Goal: Task Accomplishment & Management: Complete application form

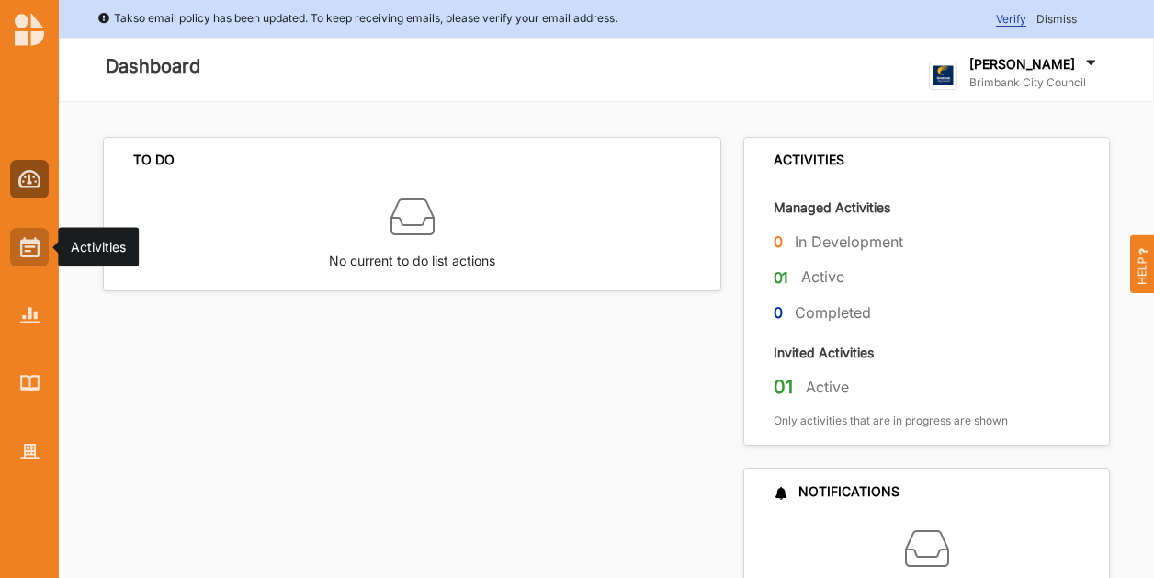
click at [46, 255] on div at bounding box center [29, 247] width 39 height 39
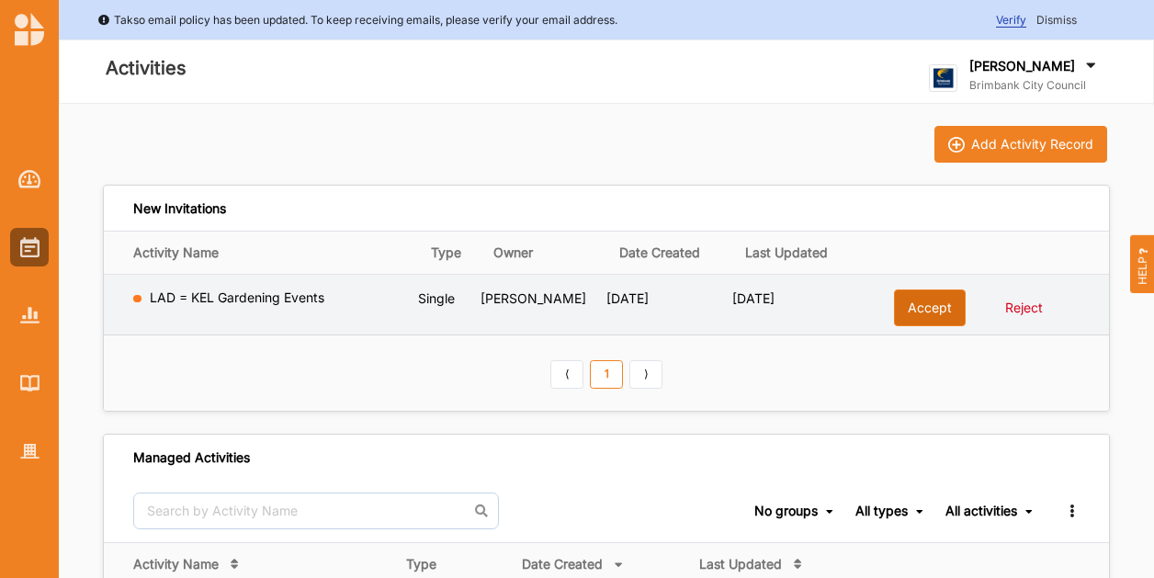
click at [909, 311] on button "Accept" at bounding box center [930, 307] width 72 height 37
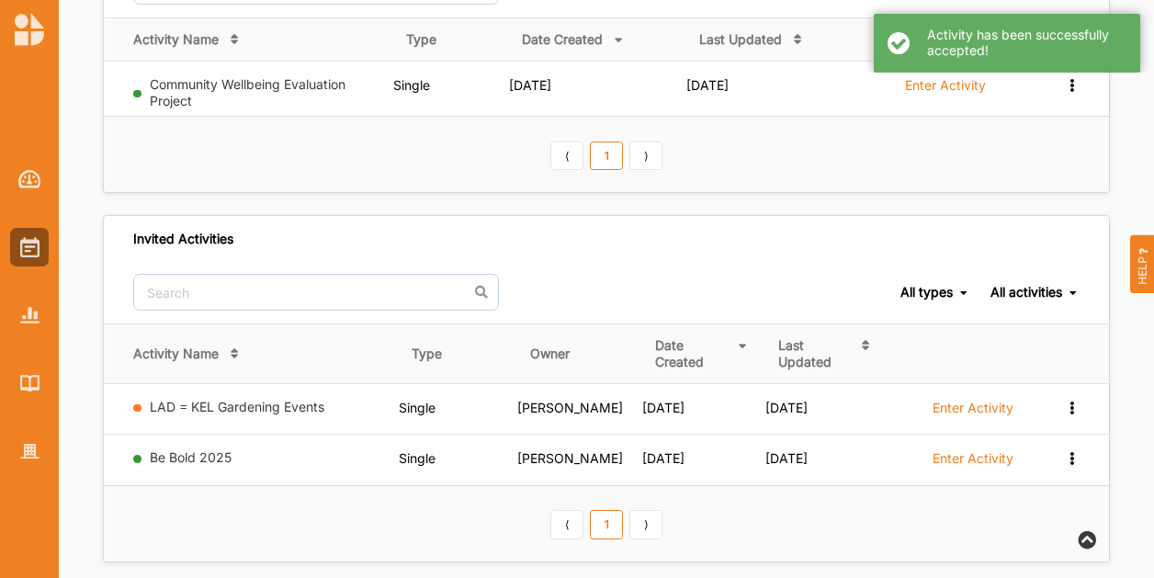
scroll to position [276, 0]
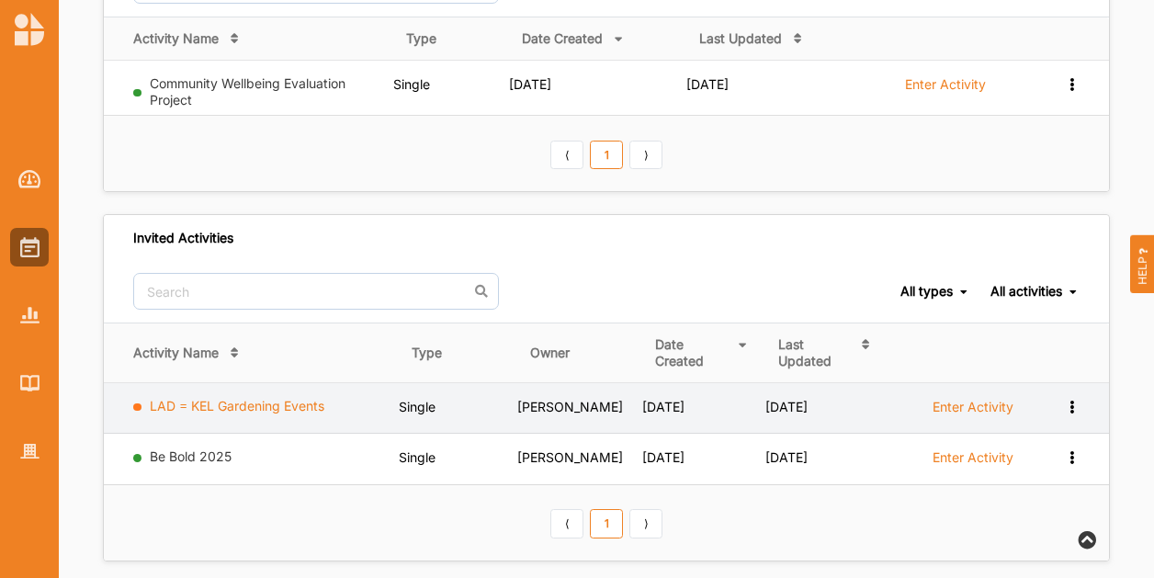
click at [201, 400] on link "LAD = KEL Gardening Events" at bounding box center [237, 406] width 175 height 16
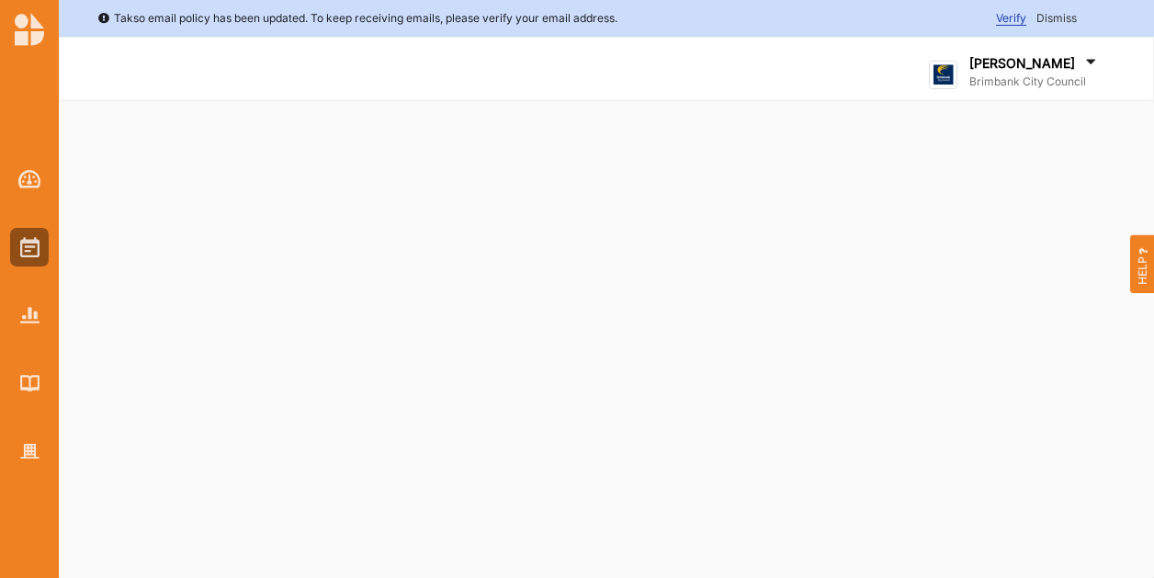
select select "2"
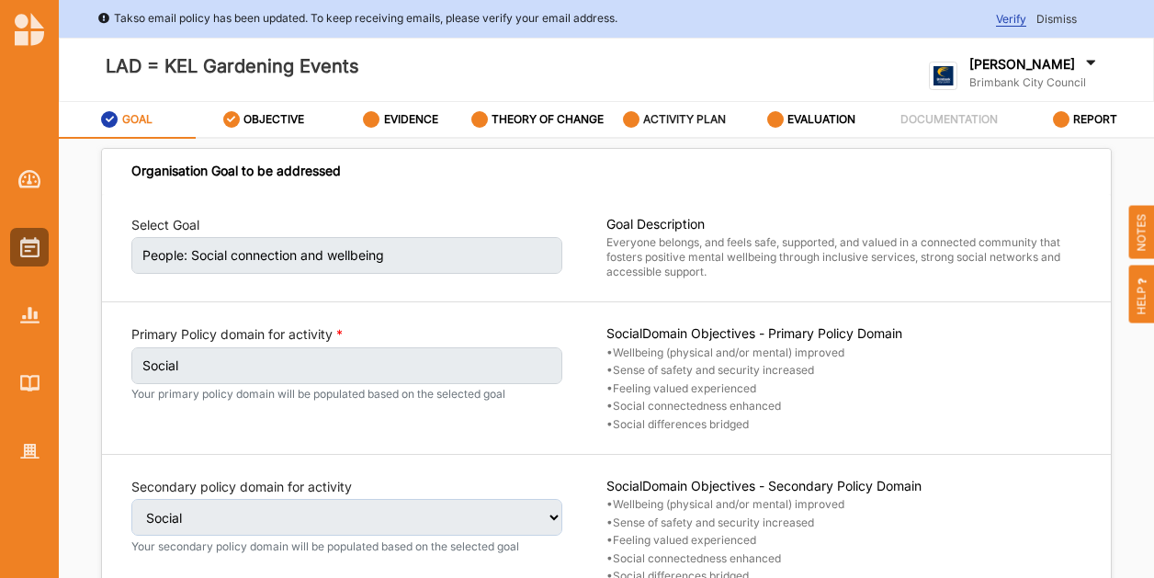
click at [683, 120] on label "ACTIVITY PLAN" at bounding box center [684, 119] width 83 height 15
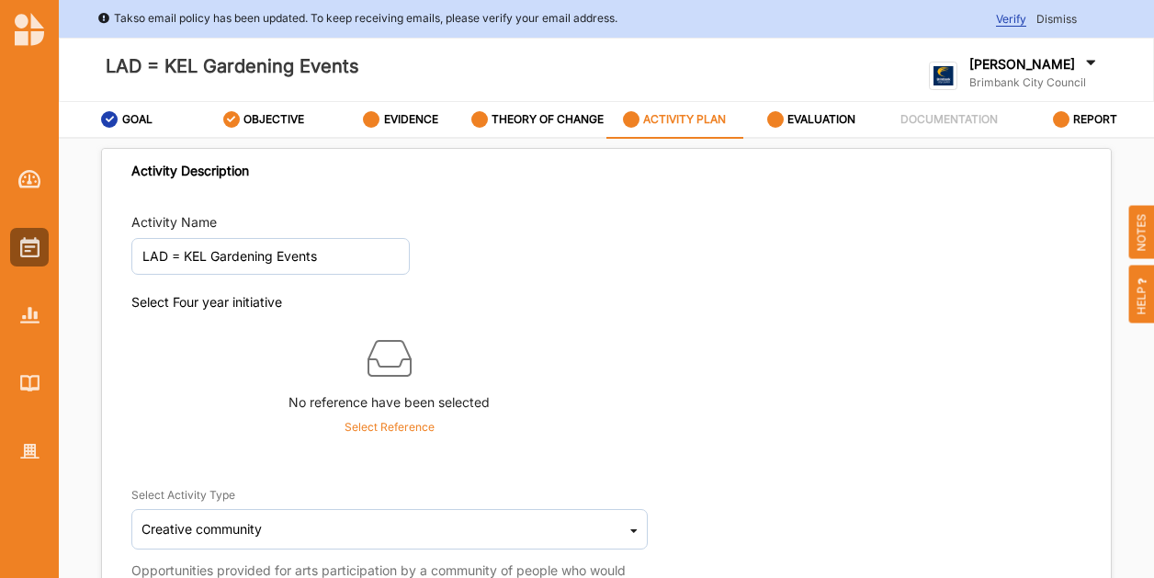
click at [380, 426] on p "Select Reference" at bounding box center [390, 427] width 90 height 17
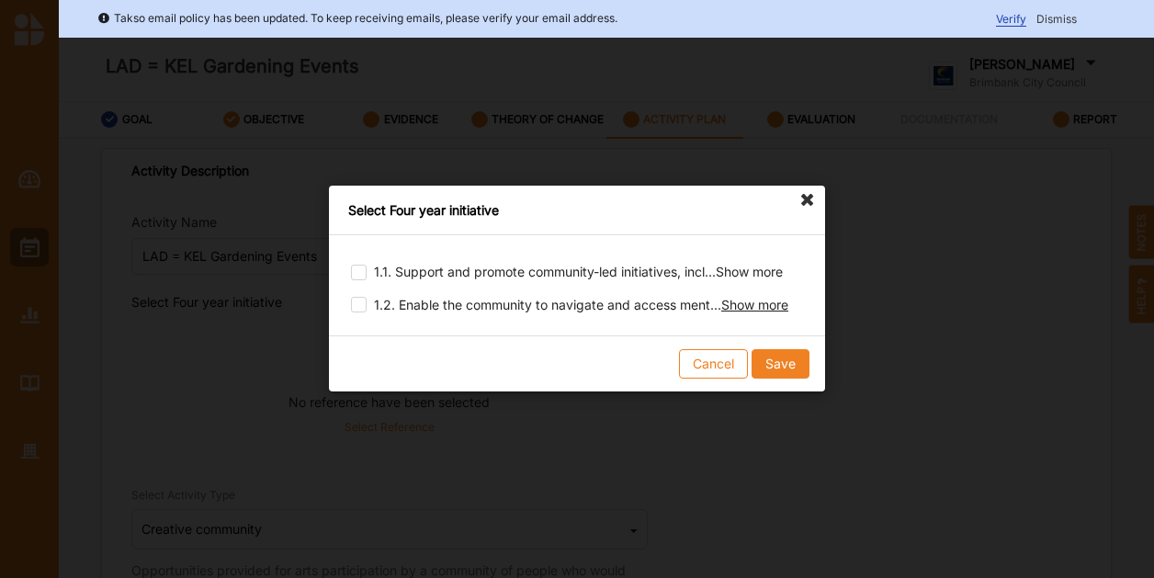
click at [768, 309] on span "Show more" at bounding box center [754, 305] width 67 height 16
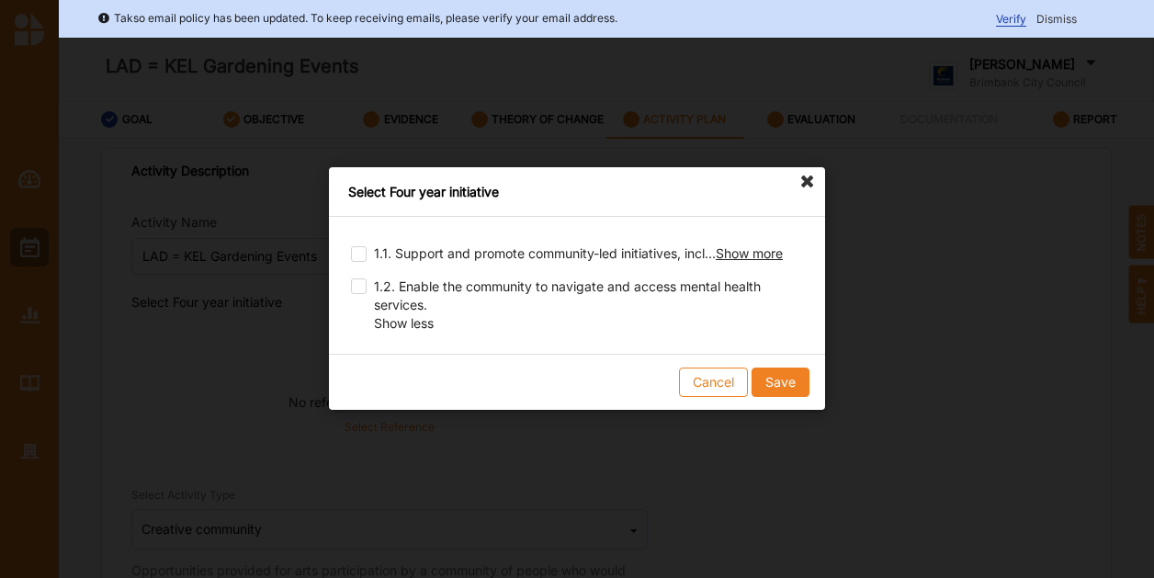
click at [773, 256] on span "Show more" at bounding box center [749, 253] width 67 height 16
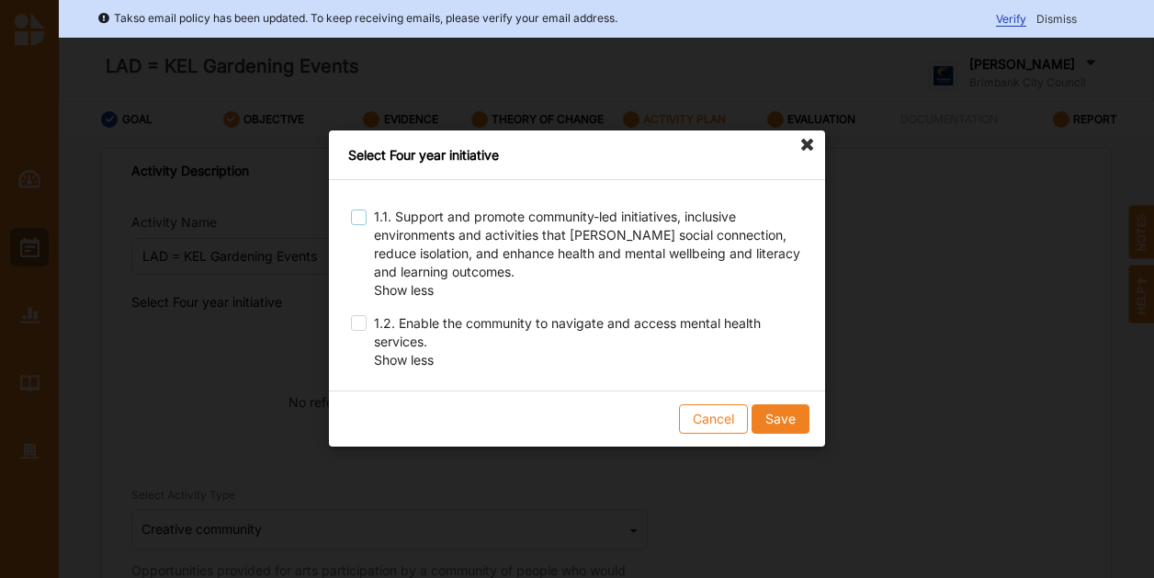
click at [358, 210] on label at bounding box center [359, 210] width 16 height 0
checkbox input "true"
click at [795, 420] on button "Save" at bounding box center [781, 419] width 58 height 29
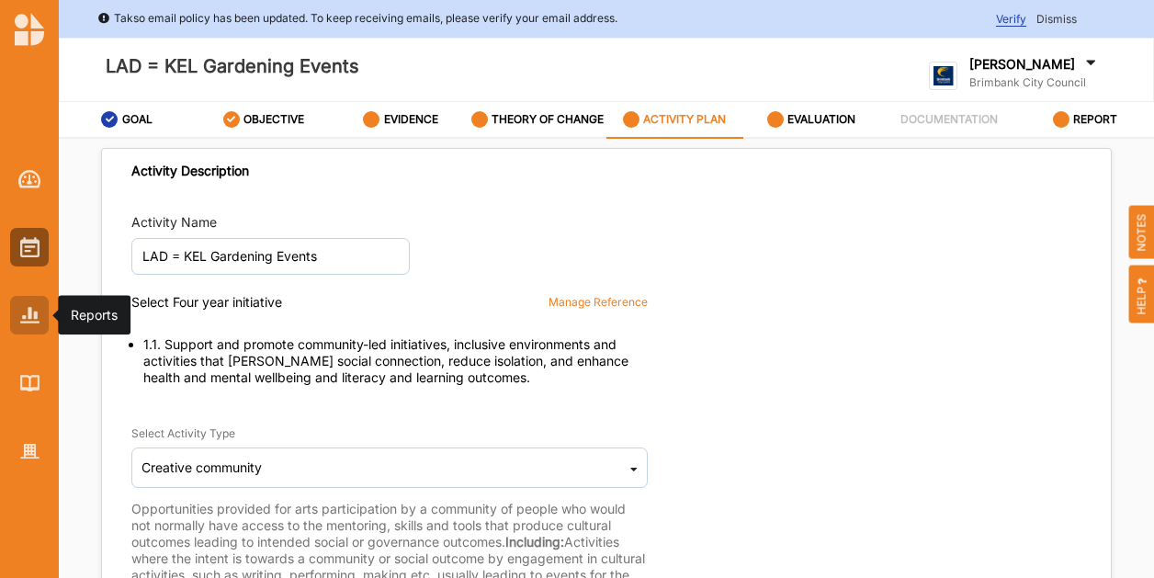
click at [35, 328] on div at bounding box center [29, 315] width 39 height 39
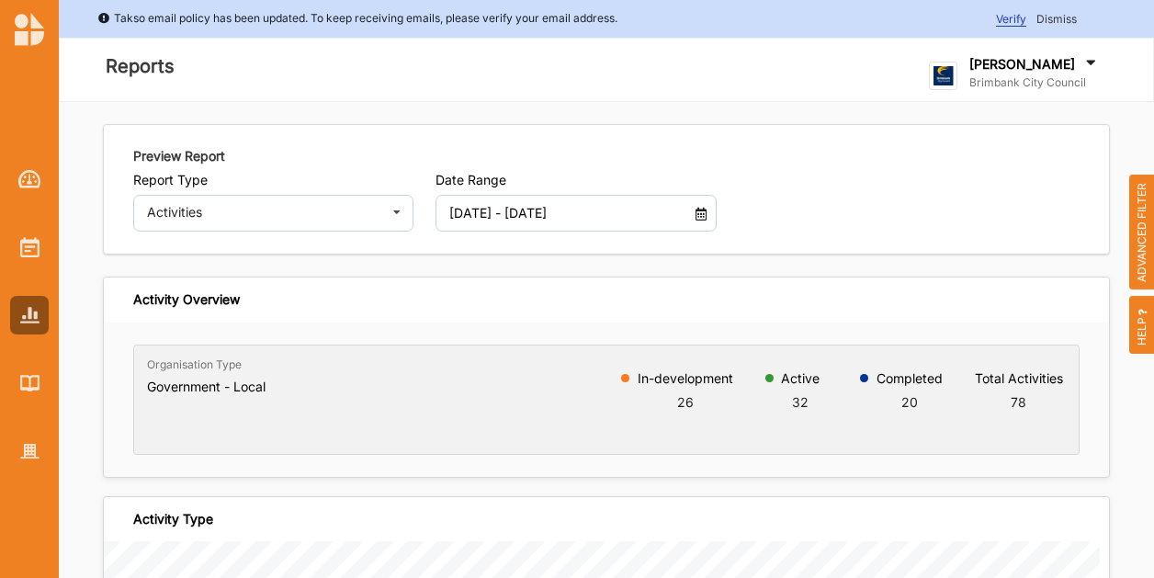
click at [1138, 247] on span "ADVANCED FILTER" at bounding box center [1142, 233] width 26 height 116
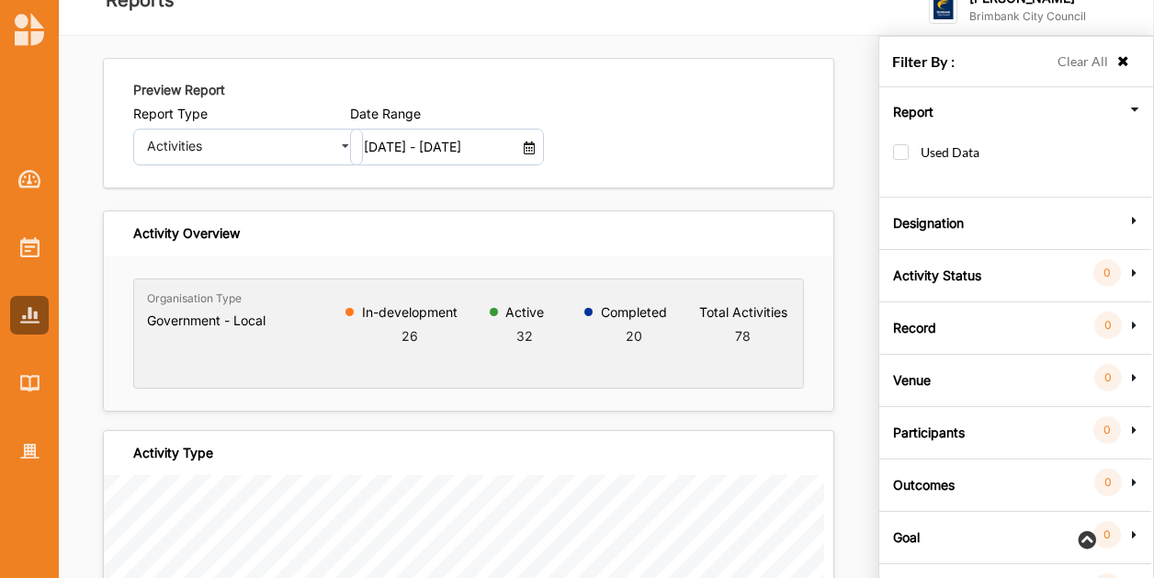
scroll to position [108, 0]
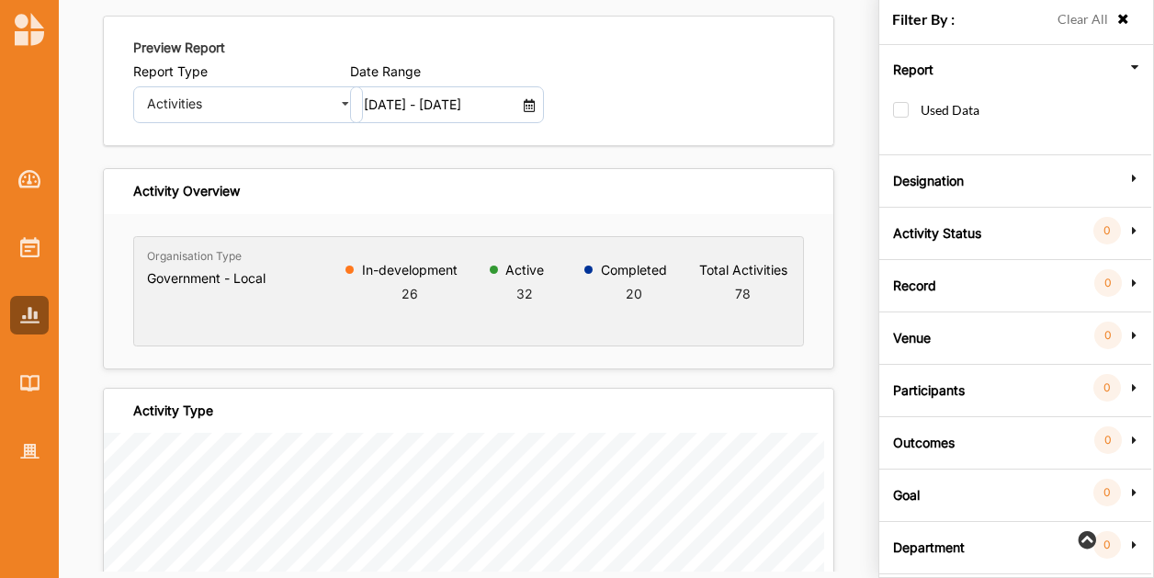
click at [914, 486] on label "Goal" at bounding box center [906, 492] width 27 height 55
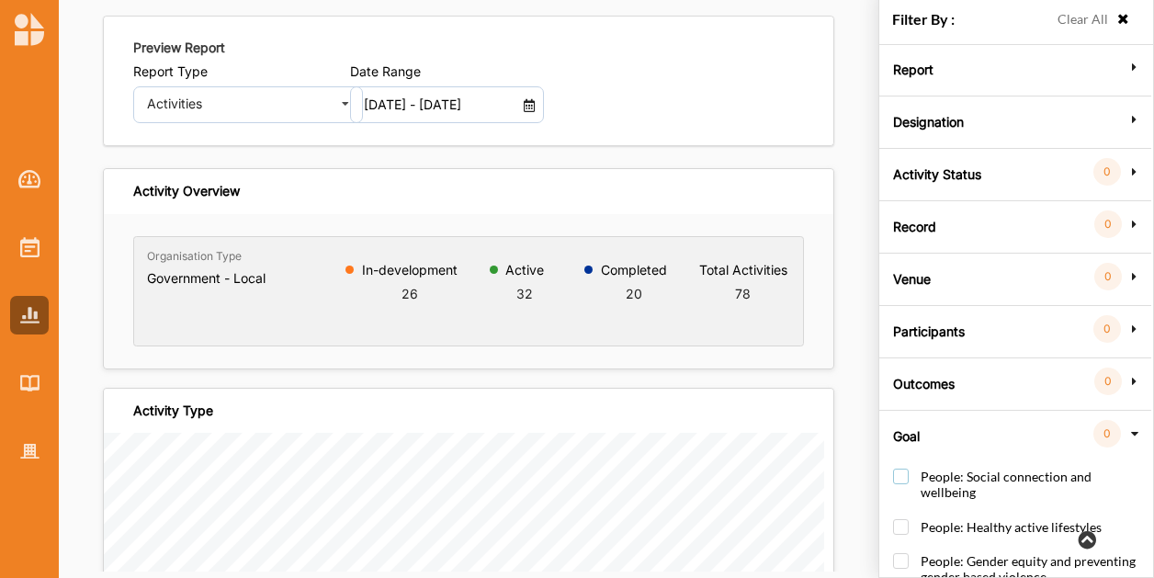
click at [903, 474] on label "People: Social connection and wellbeing" at bounding box center [1019, 494] width 253 height 50
checkbox input "true"
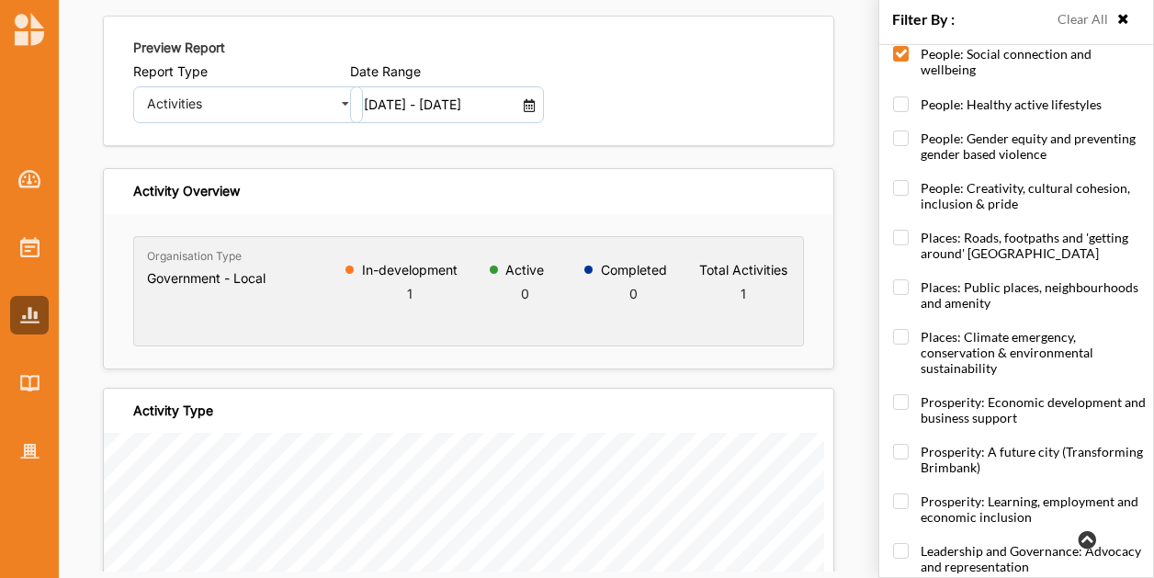
scroll to position [618, 0]
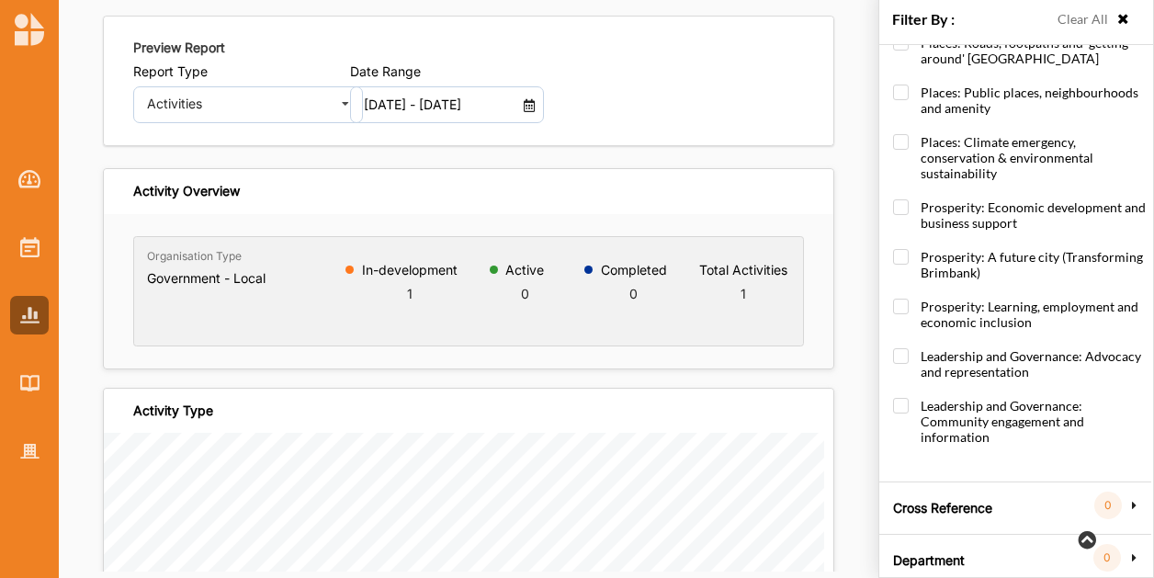
click at [963, 481] on label "Cross Reference" at bounding box center [942, 505] width 99 height 55
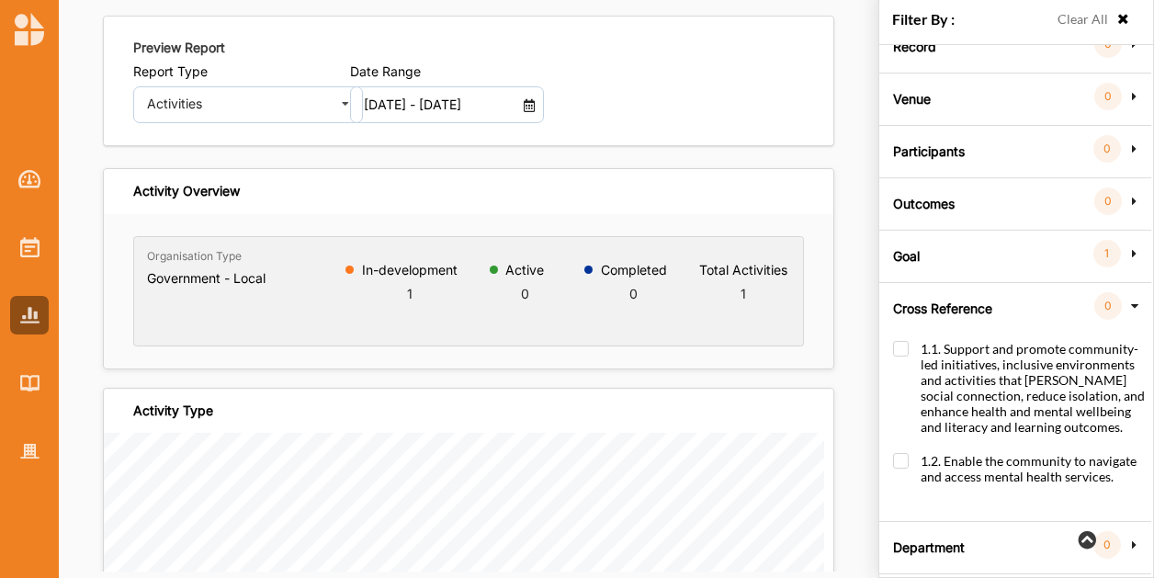
scroll to position [182, 0]
click at [900, 344] on label "1.1. Support and promote community-led initiatives, inclusive environments and …" at bounding box center [1019, 397] width 253 height 112
checkbox input "true"
click at [940, 528] on label "Department" at bounding box center [929, 544] width 72 height 55
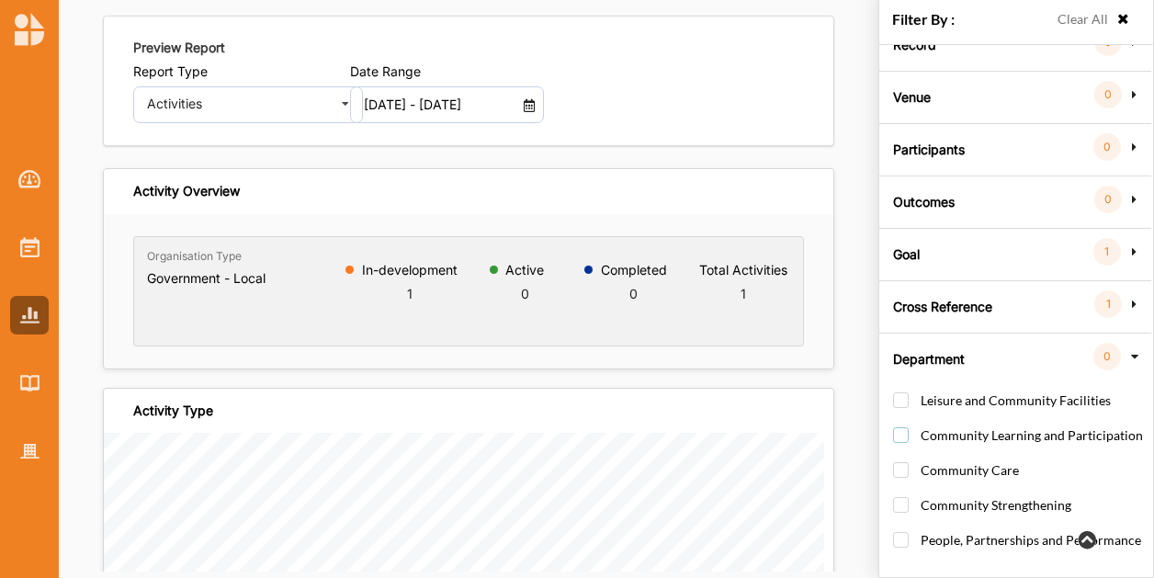
click at [900, 428] on label "Community Learning and Participation" at bounding box center [1018, 444] width 250 height 34
checkbox input "true"
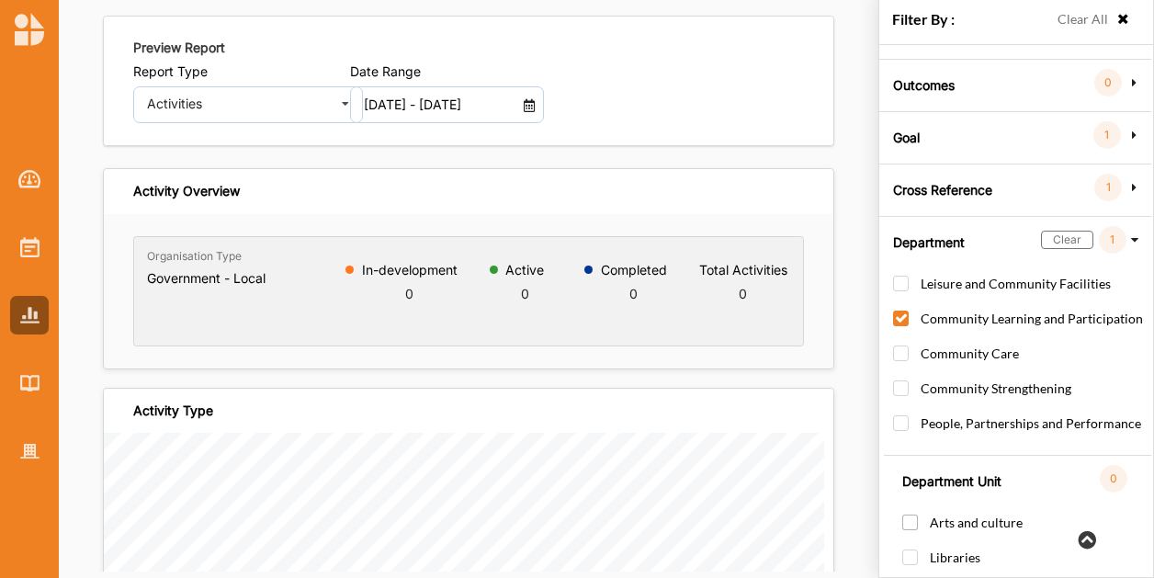
scroll to position [366, 0]
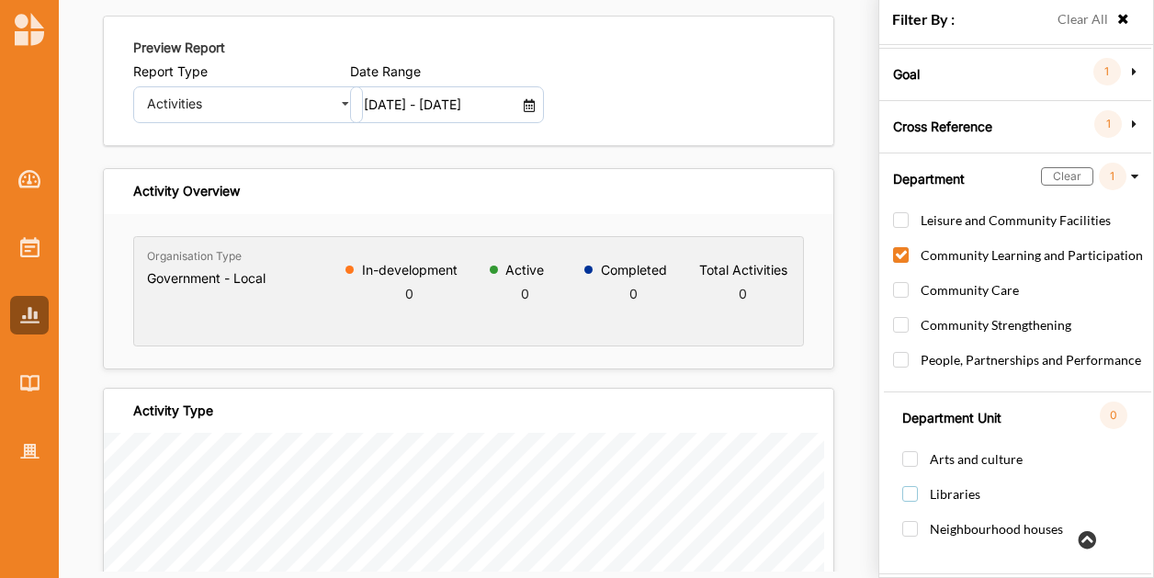
click at [913, 486] on label "Libraries" at bounding box center [941, 503] width 78 height 34
checkbox input "true"
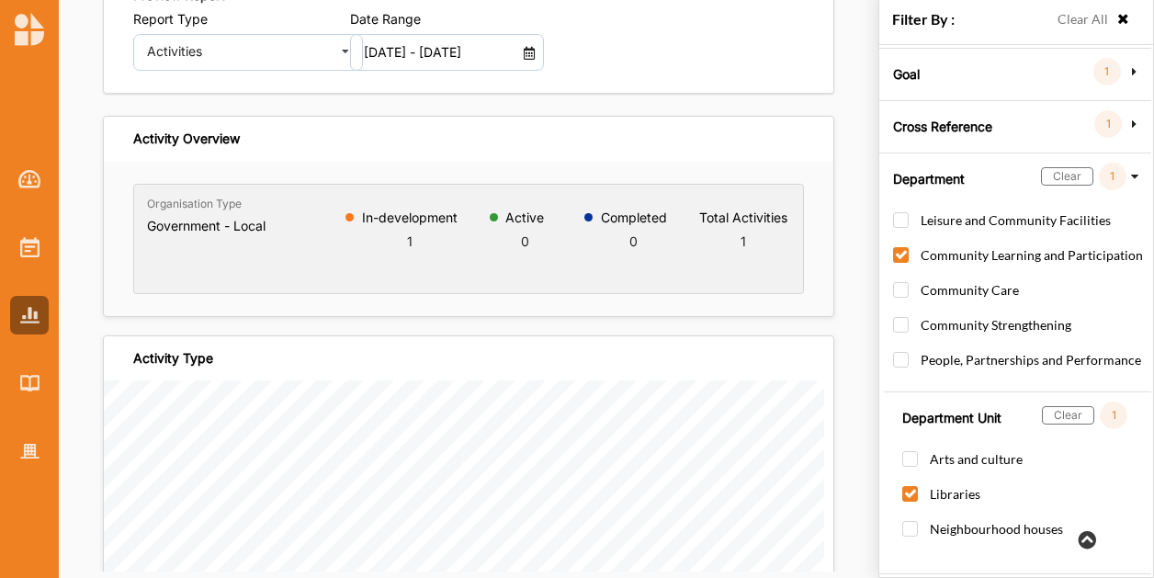
scroll to position [0, 0]
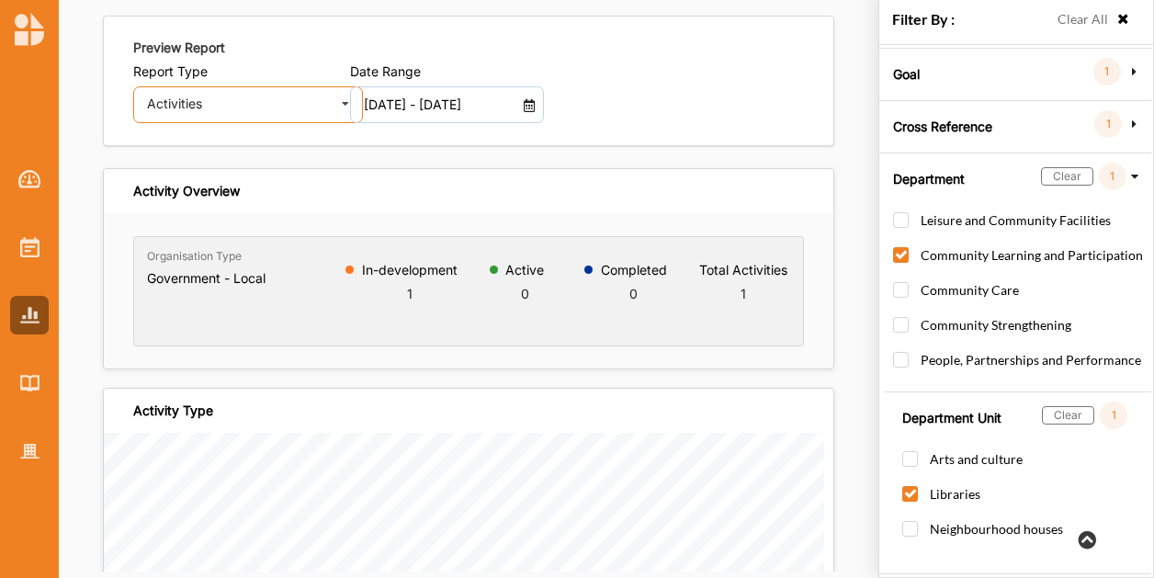
click at [267, 108] on div "Activities" at bounding box center [239, 103] width 185 height 13
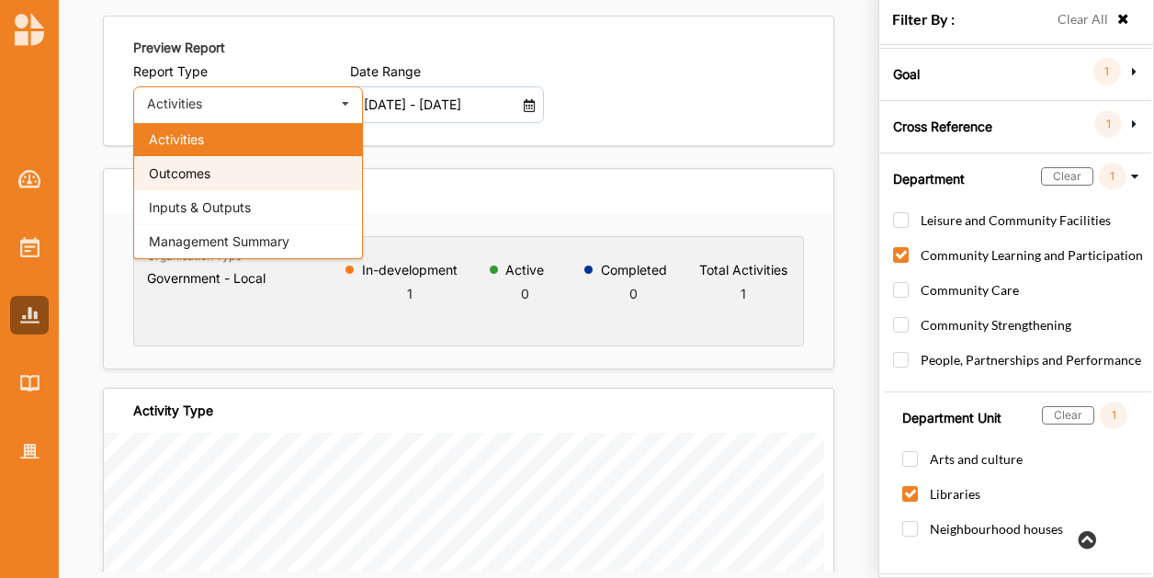
click at [252, 187] on div "Outcomes" at bounding box center [248, 173] width 228 height 34
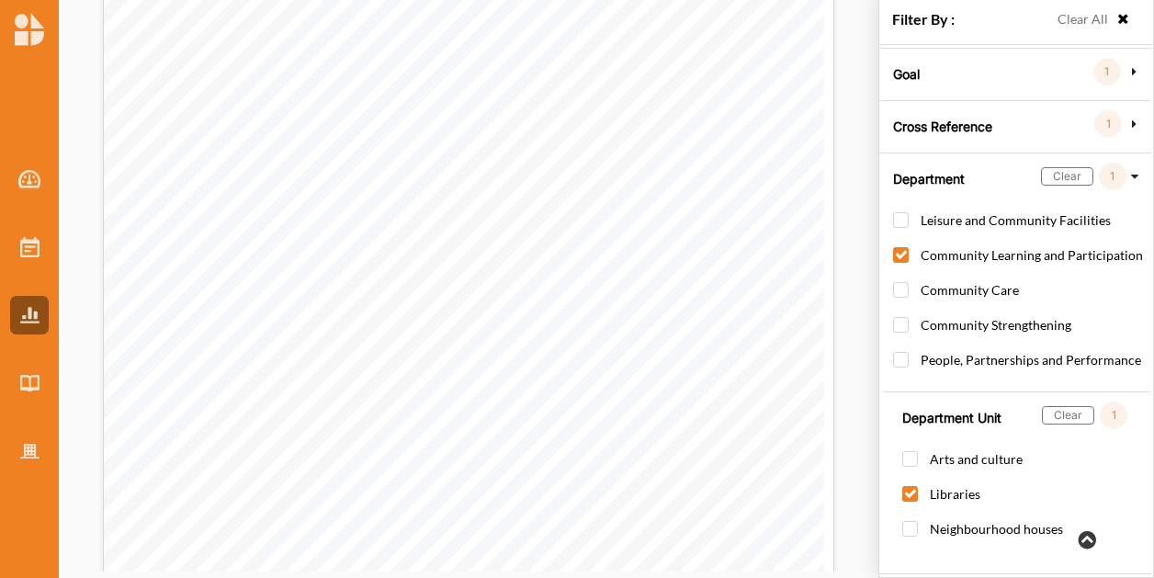
scroll to position [735, 0]
click at [1116, 14] on icon at bounding box center [1124, 19] width 16 height 13
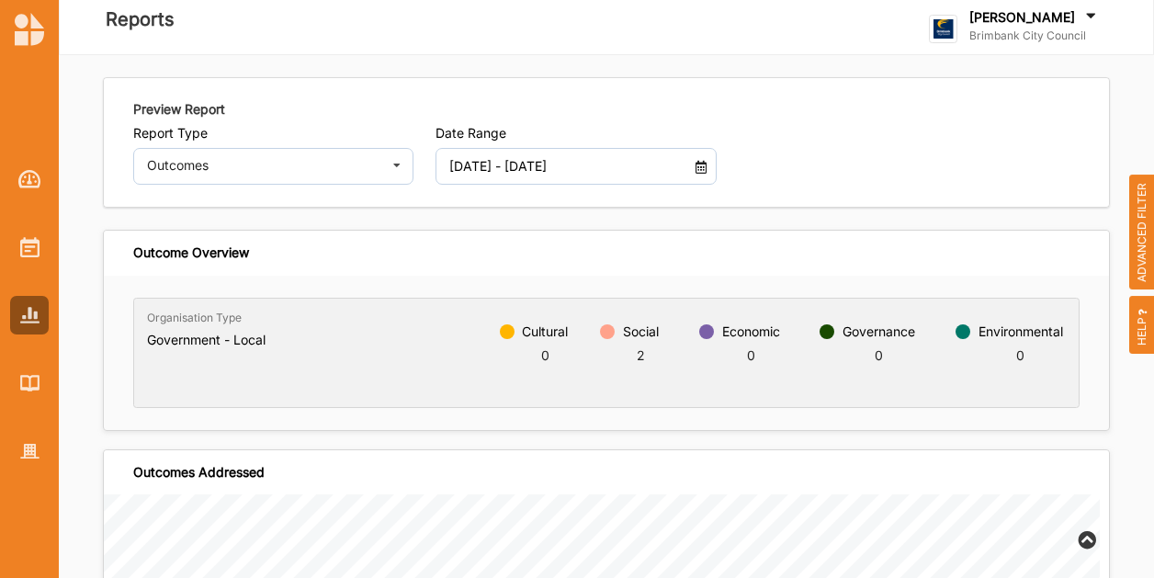
scroll to position [0, 0]
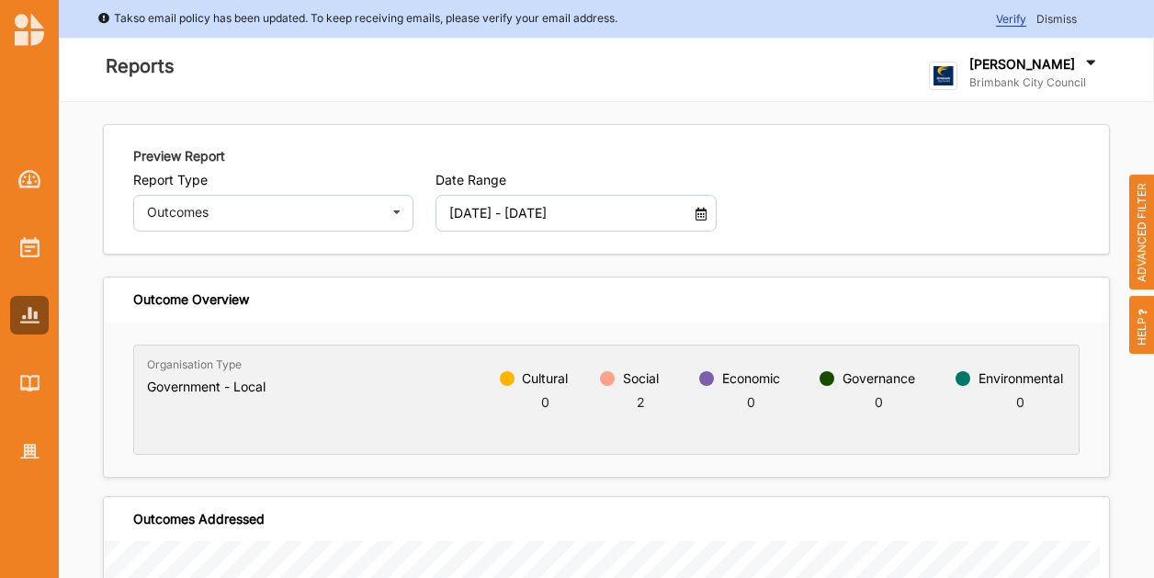
click at [1060, 17] on span "Dismiss" at bounding box center [1057, 19] width 40 height 14
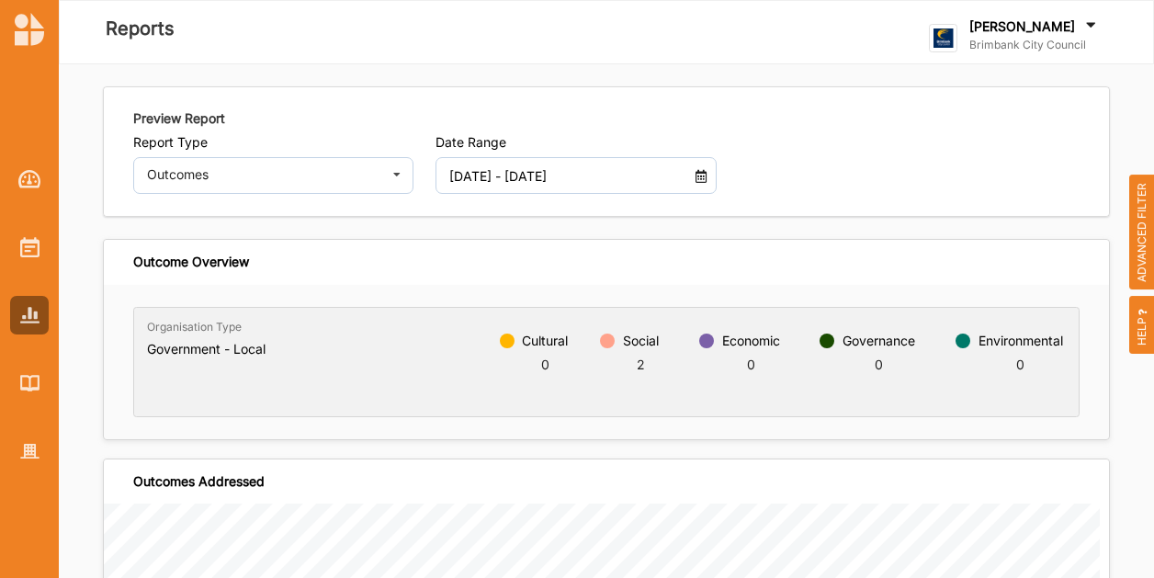
click at [1057, 45] on label "Brimbank City Council" at bounding box center [1035, 45] width 131 height 15
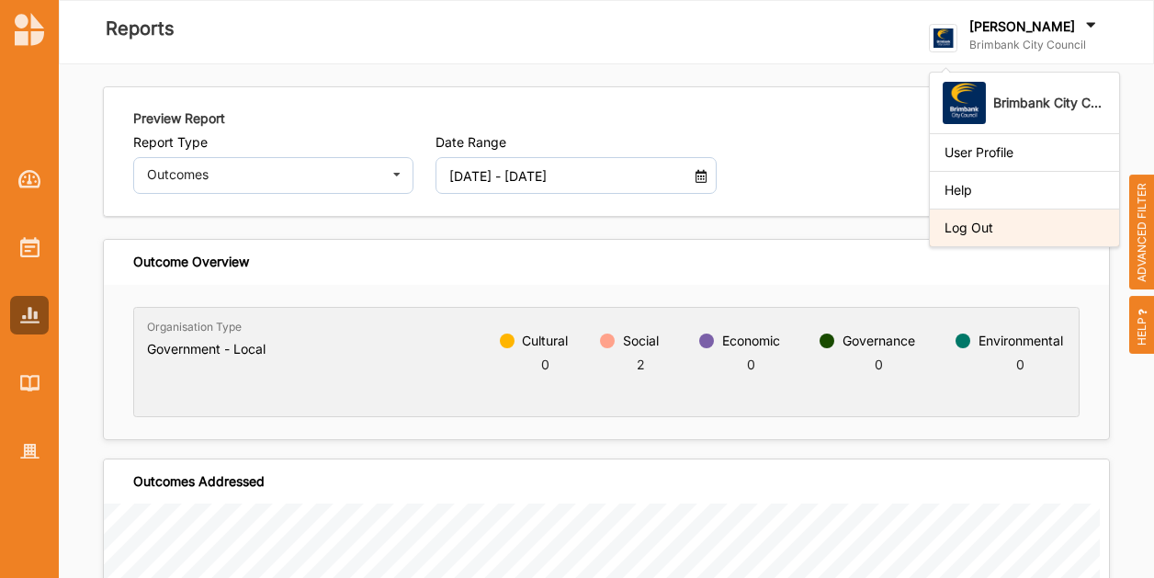
click at [1049, 227] on div "Log Out" at bounding box center [1025, 228] width 160 height 17
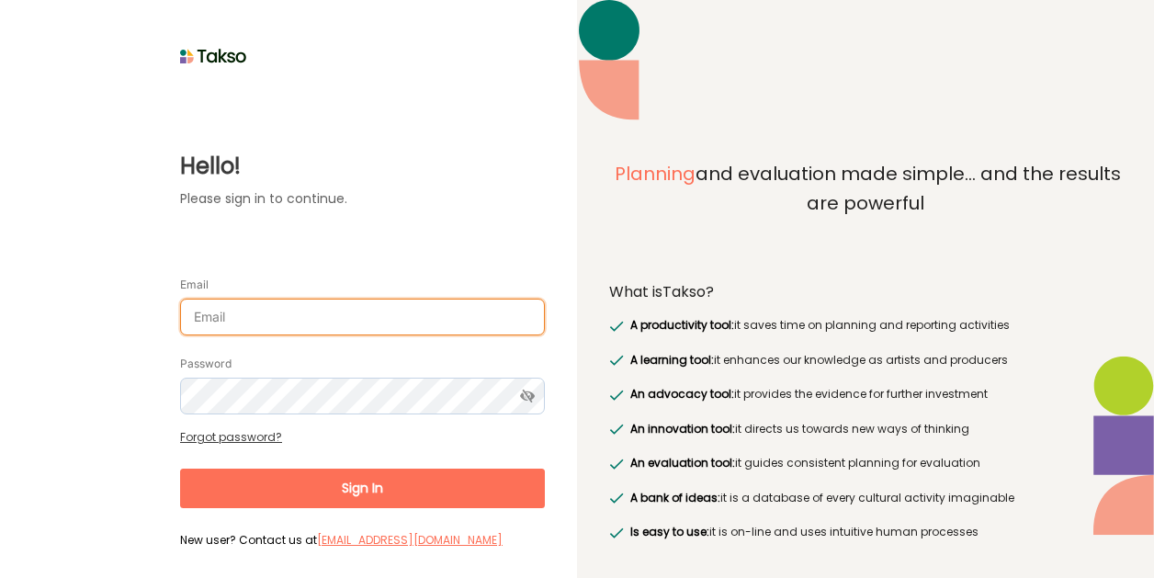
click at [346, 311] on input "Email" at bounding box center [362, 317] width 365 height 37
type input "surajenu@brimbank.vic.gov.au"
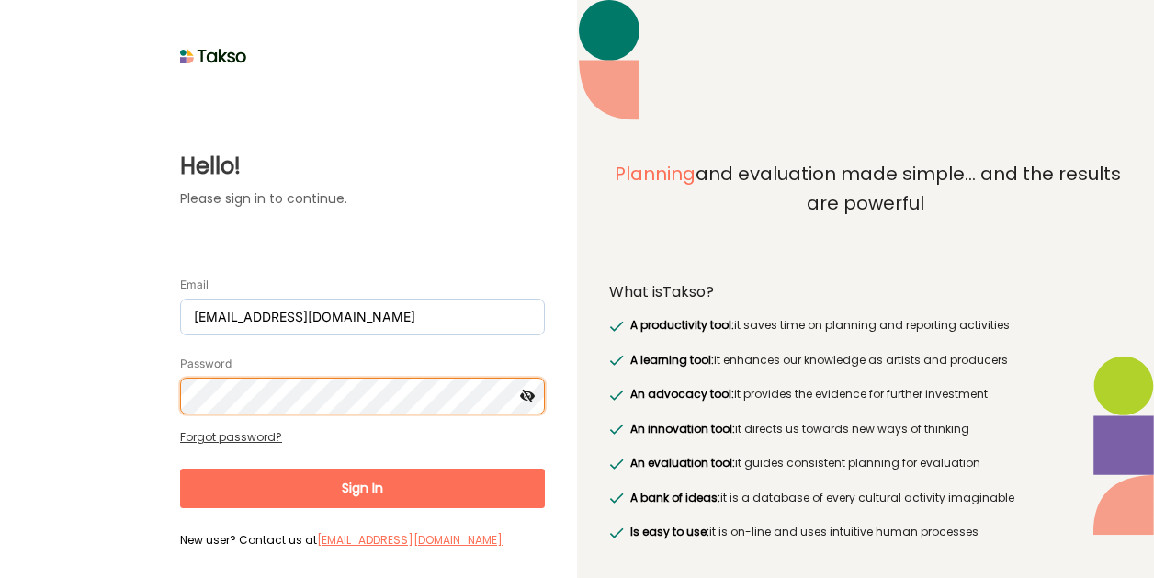
click at [180, 469] on button "Sign In" at bounding box center [362, 489] width 365 height 40
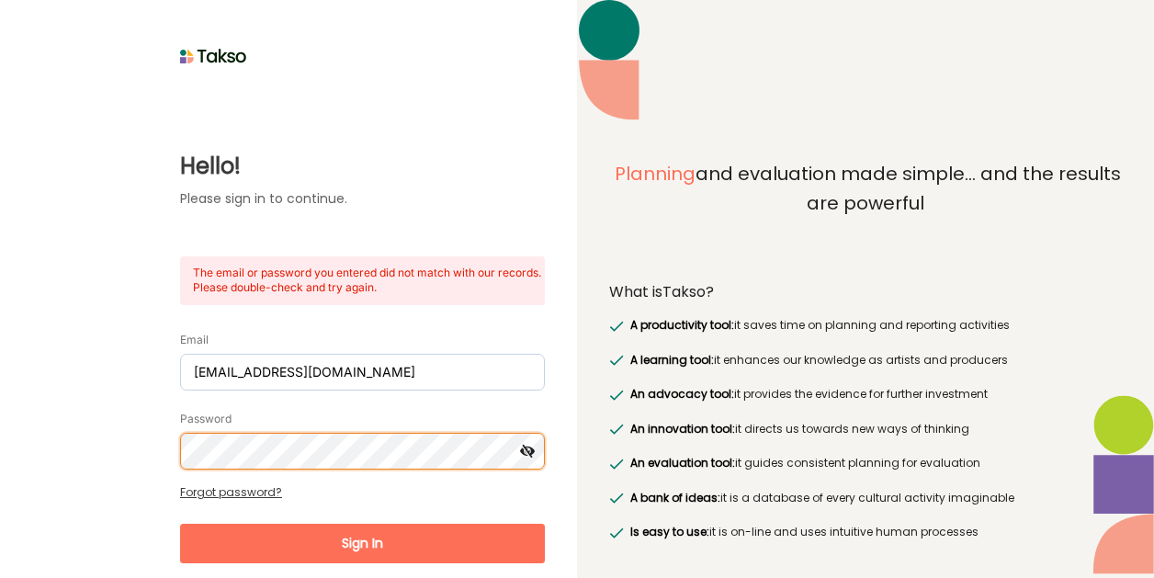
click at [0, 453] on html "Hello! Please sign in to continue. The email or password you entered did not ma…" at bounding box center [577, 289] width 1154 height 578
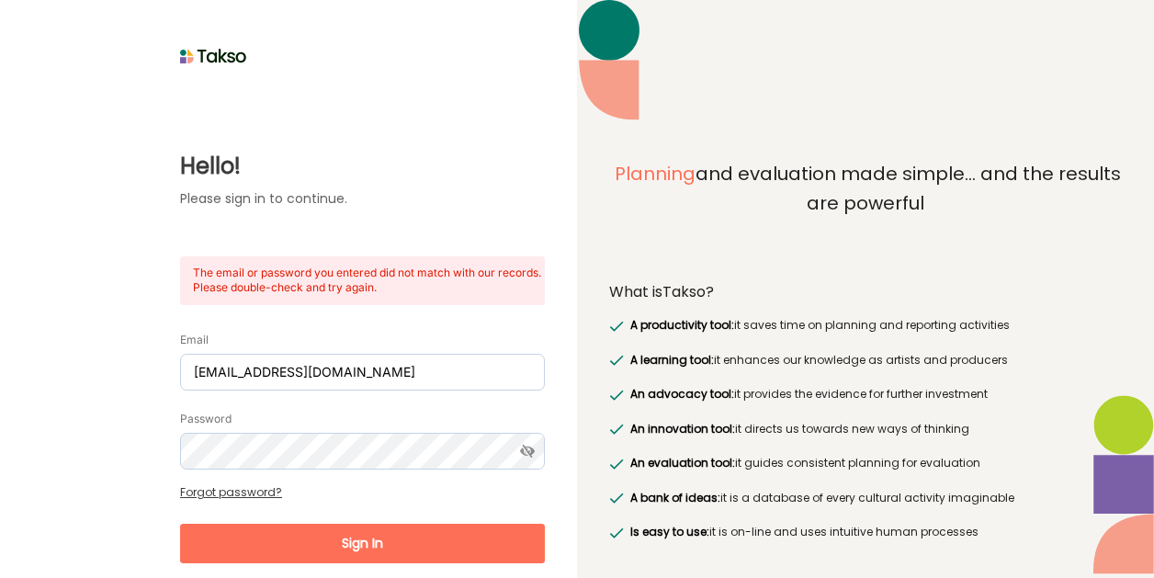
click at [392, 550] on button "Sign In" at bounding box center [362, 544] width 365 height 40
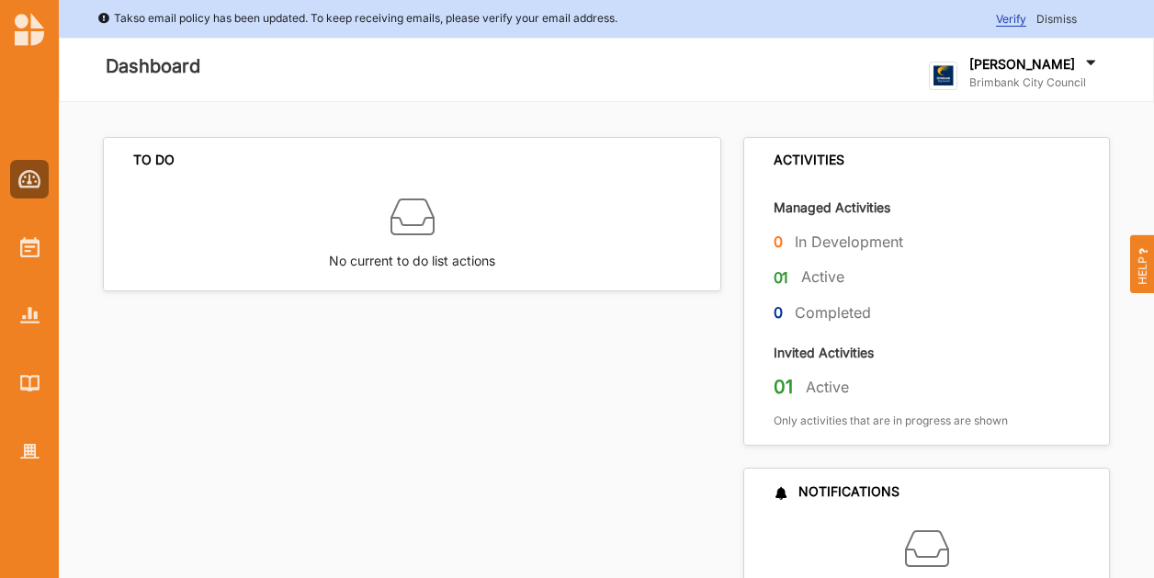
click at [1007, 17] on span "Verify" at bounding box center [1011, 19] width 30 height 15
click at [577, 106] on div "TO DO No current to do list actions ACTIVITIES Managed Activities 0 In Developm…" at bounding box center [606, 381] width 1095 height 558
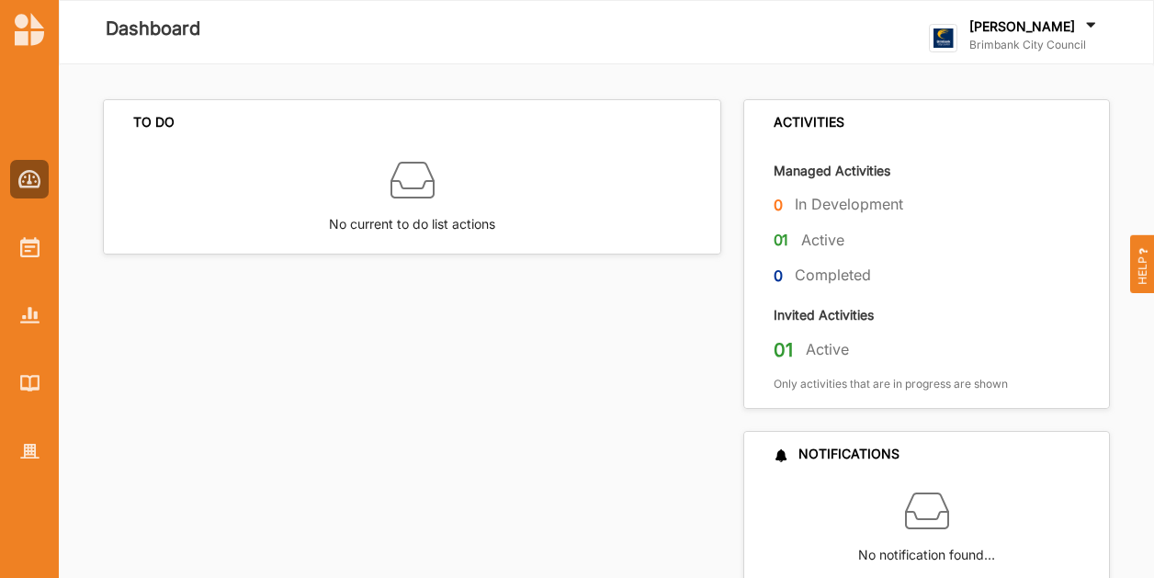
click at [29, 533] on div at bounding box center [29, 289] width 59 height 578
click at [29, 459] on img at bounding box center [29, 452] width 19 height 16
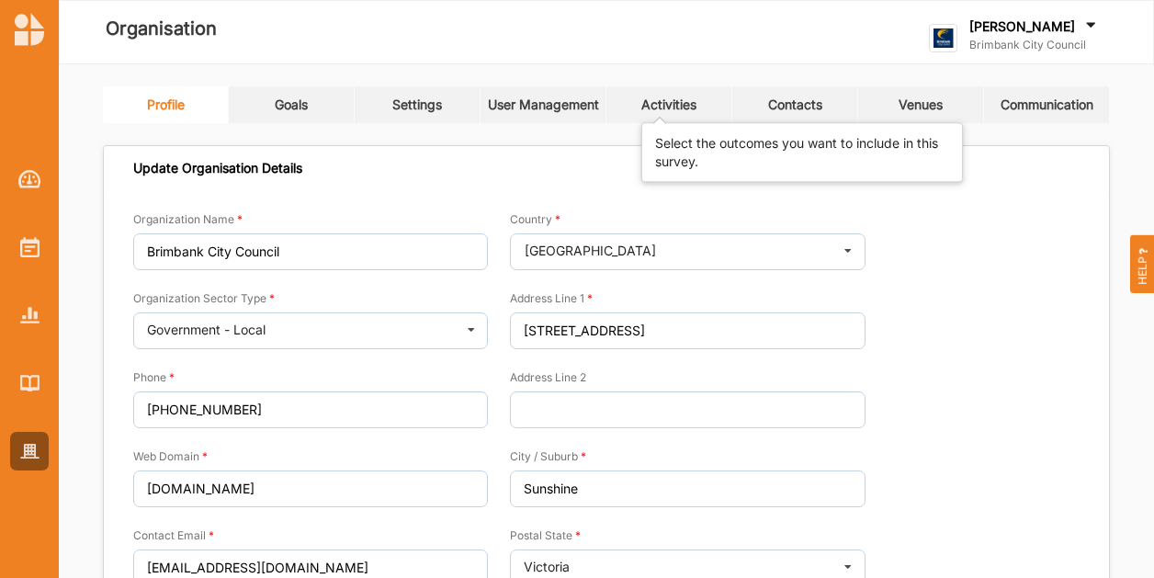
click at [684, 99] on div "Activities" at bounding box center [668, 104] width 55 height 17
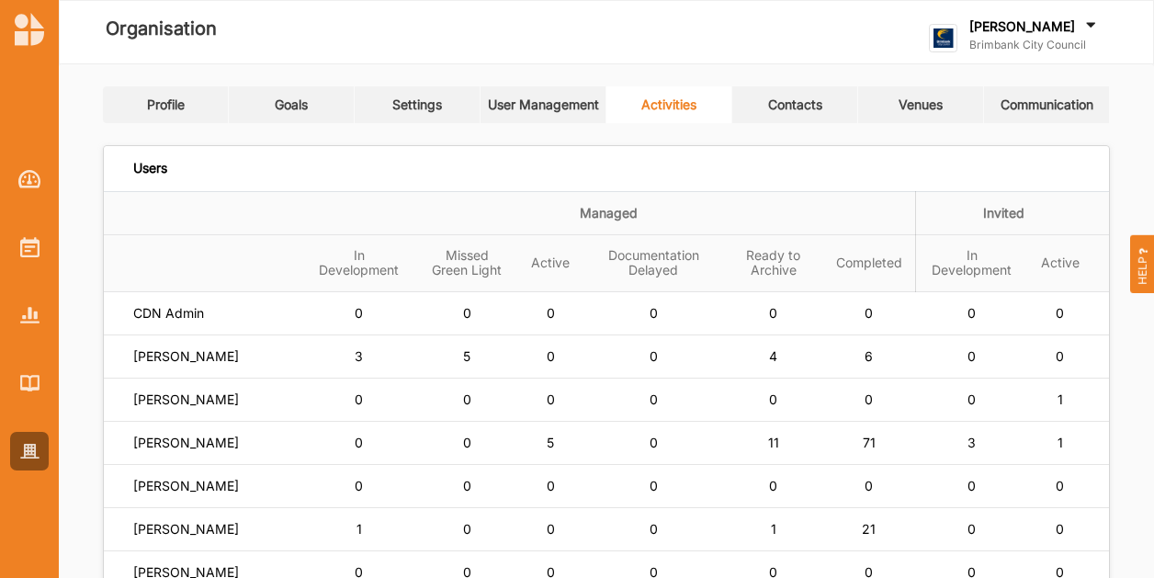
click at [528, 117] on link "User Management" at bounding box center [544, 104] width 126 height 37
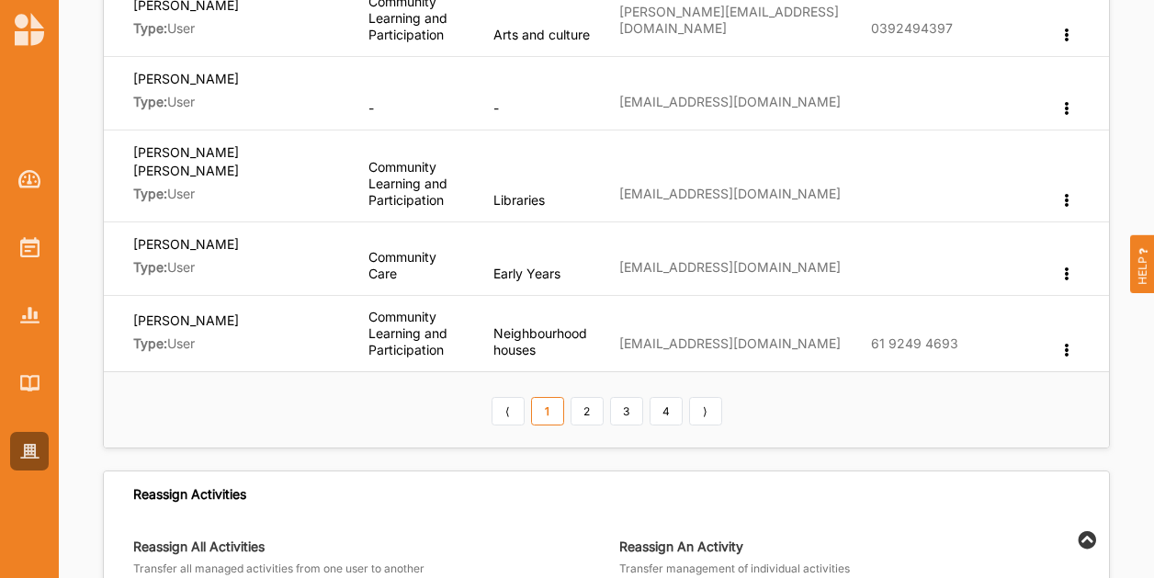
scroll to position [735, 0]
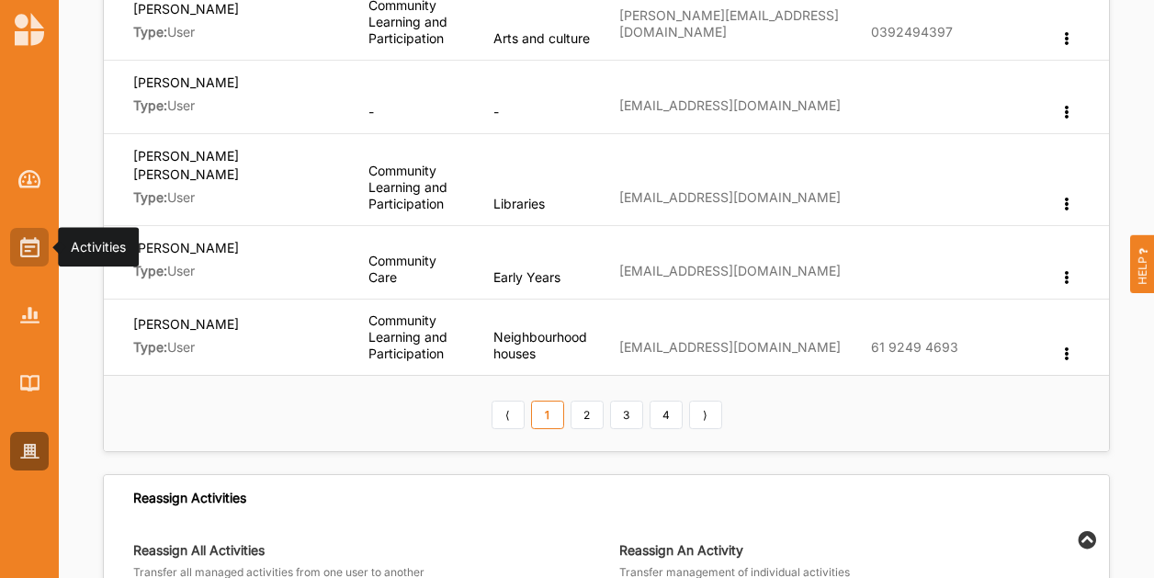
click at [39, 253] on img at bounding box center [29, 247] width 19 height 20
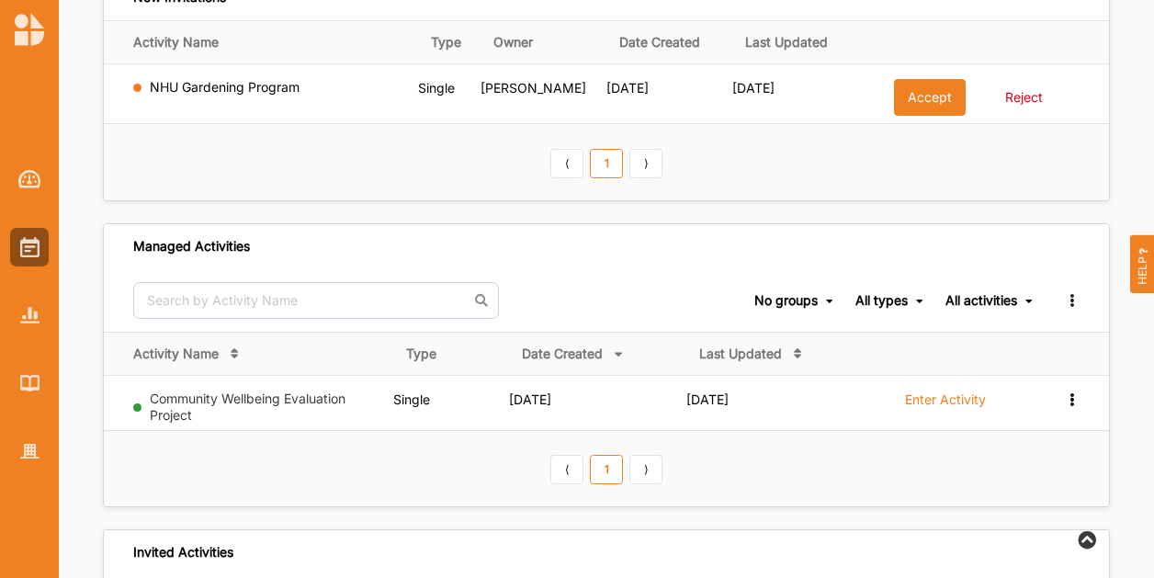
scroll to position [276, 0]
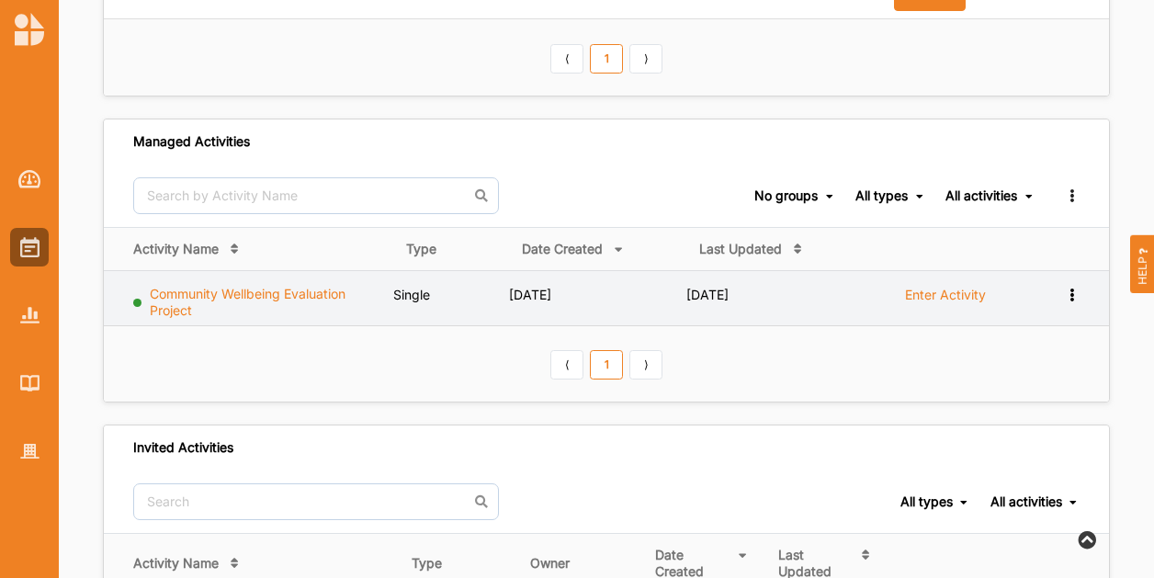
click at [257, 286] on link "Community Wellbeing Evaluation Project" at bounding box center [248, 302] width 196 height 32
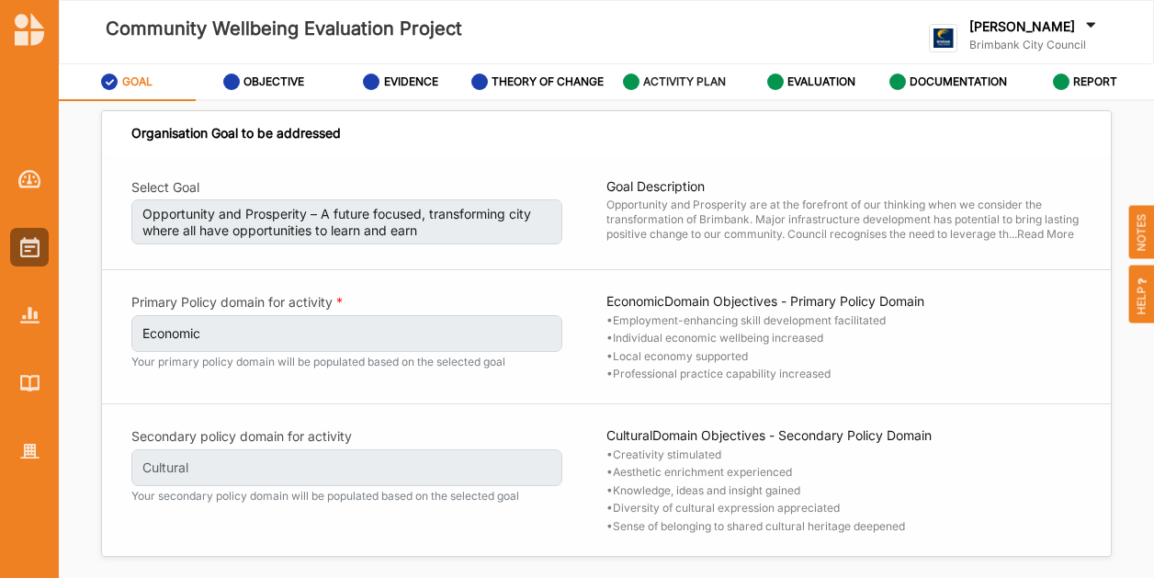
click at [680, 83] on label "ACTIVITY PLAN" at bounding box center [684, 81] width 83 height 15
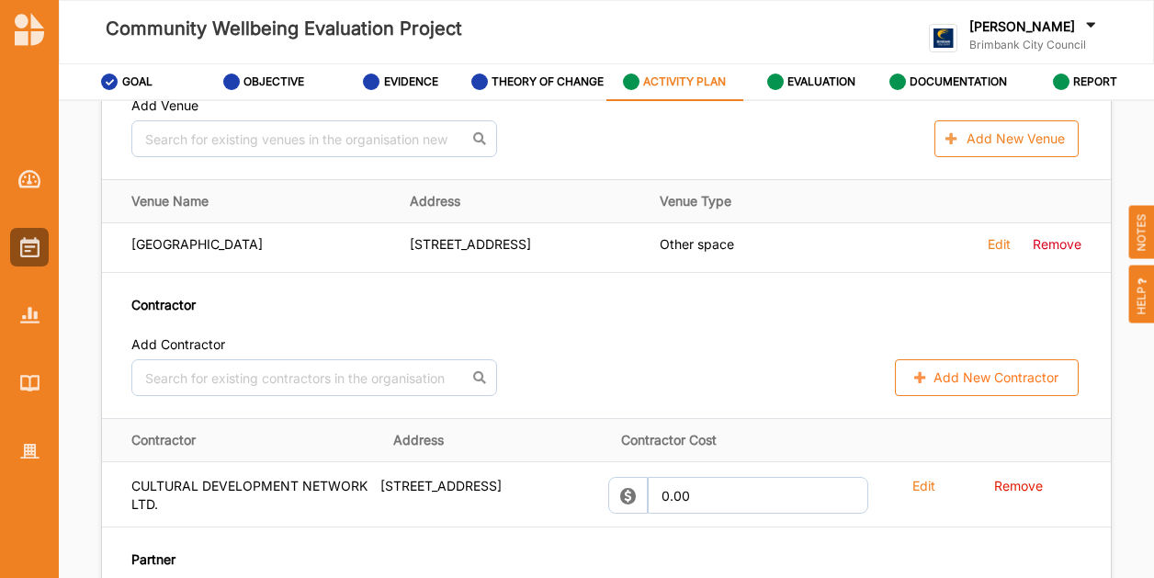
scroll to position [1287, 0]
click at [947, 385] on button "Add New Contractor" at bounding box center [987, 376] width 184 height 37
select select "Australia"
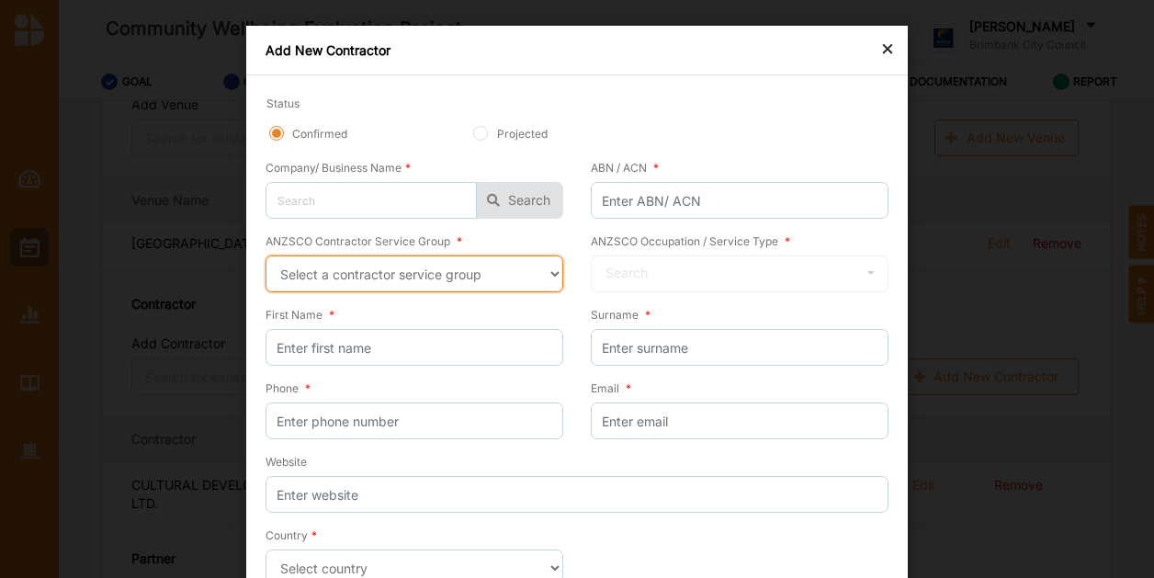
click at [510, 278] on select "Select a contractor service group Hospitality, Retail and Service Managers Spec…" at bounding box center [415, 273] width 298 height 37
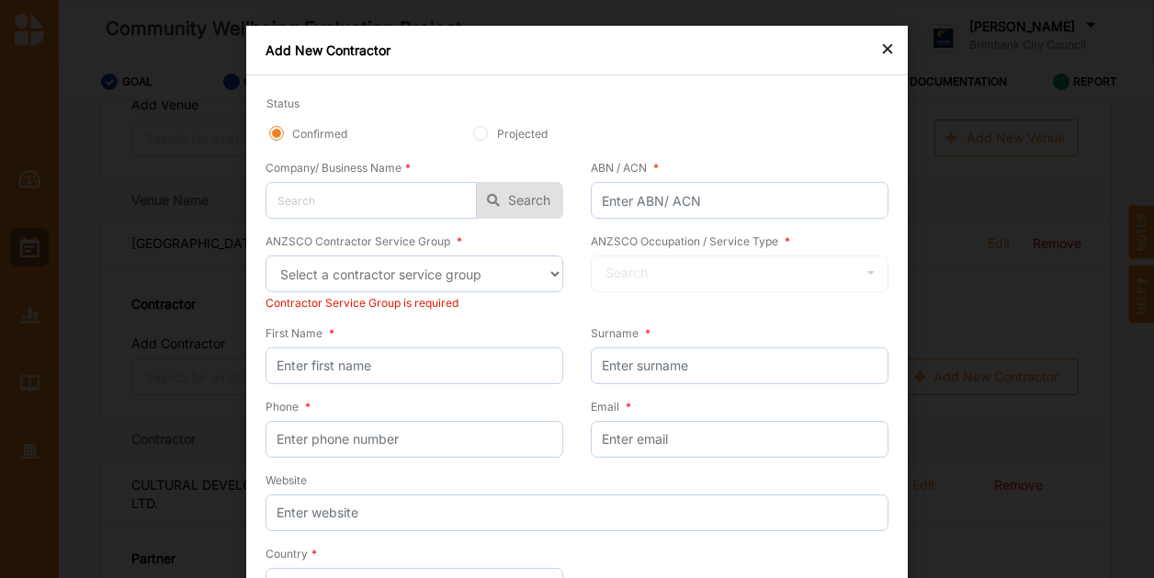
click at [880, 42] on div "×" at bounding box center [887, 48] width 15 height 22
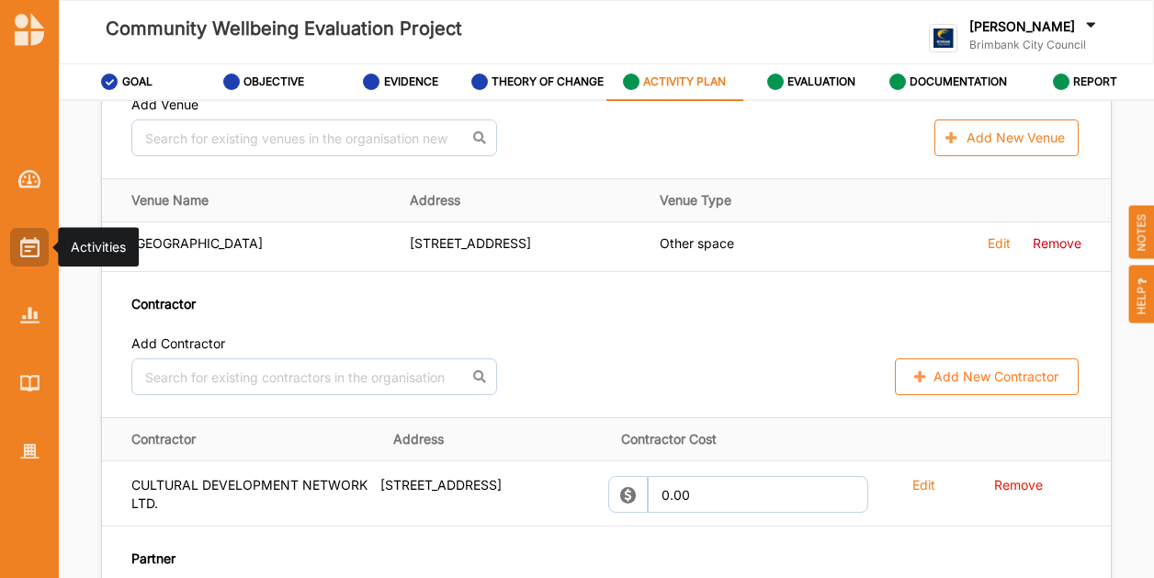
click at [30, 244] on img at bounding box center [29, 247] width 19 height 20
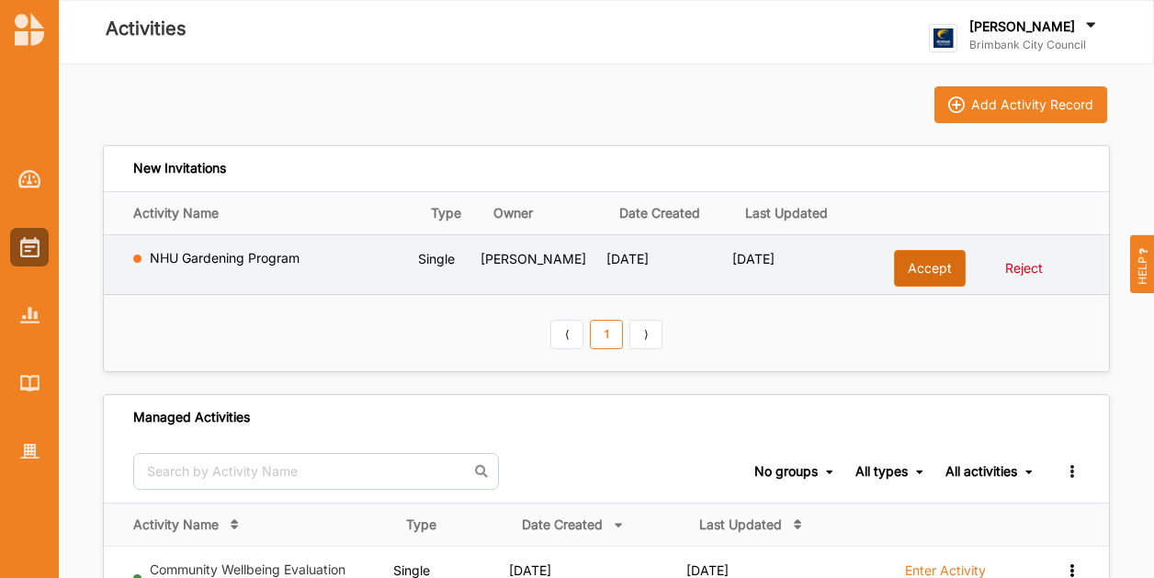
click at [937, 268] on button "Accept" at bounding box center [930, 268] width 72 height 37
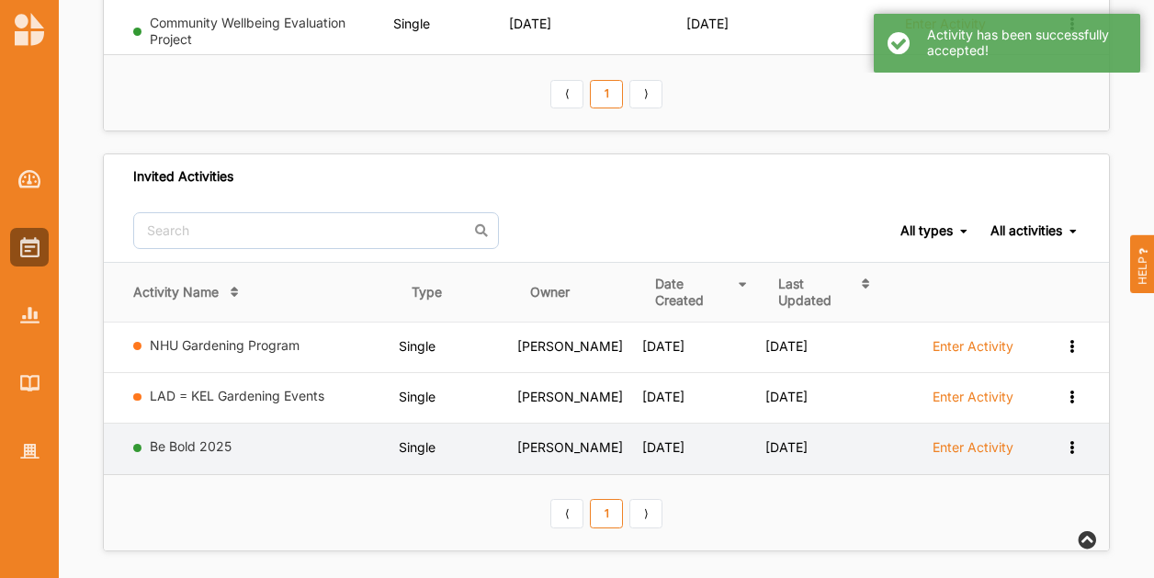
scroll to position [301, 0]
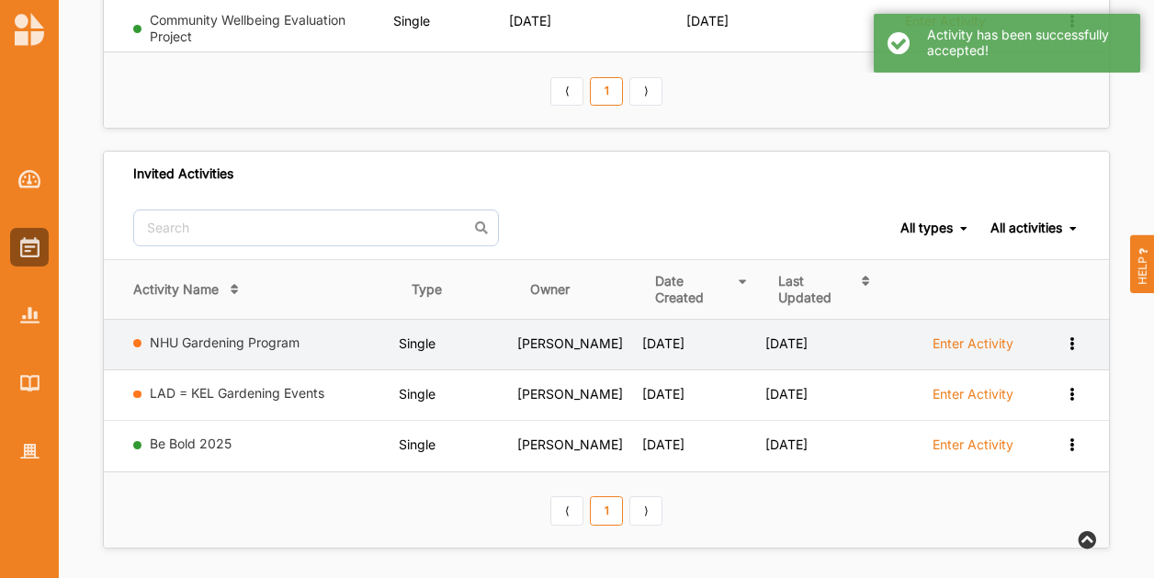
click at [943, 338] on label "Enter Activity" at bounding box center [973, 343] width 81 height 17
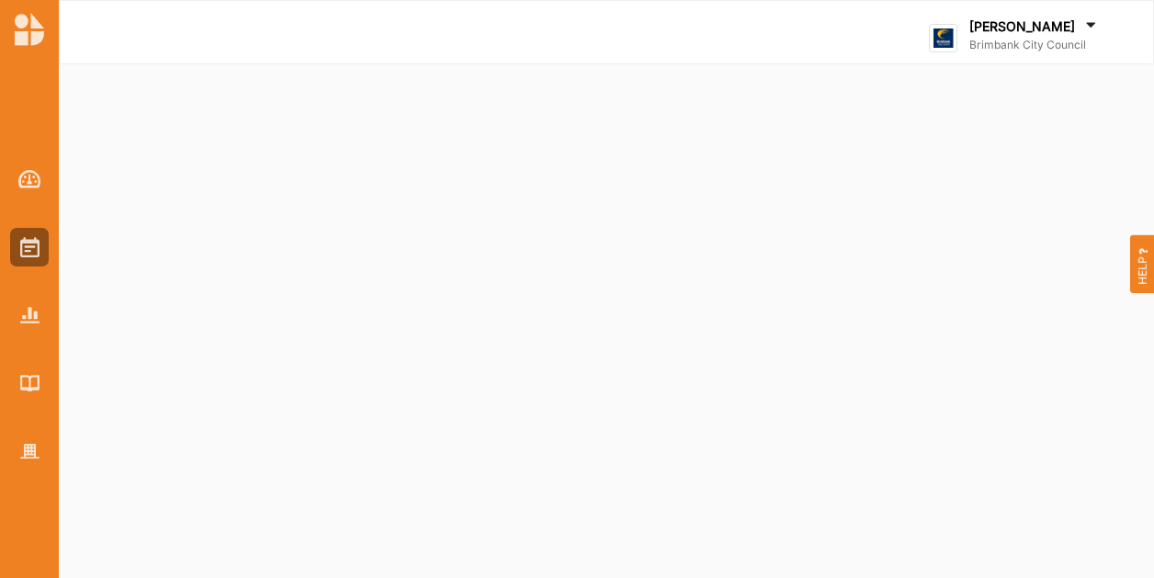
select select "1"
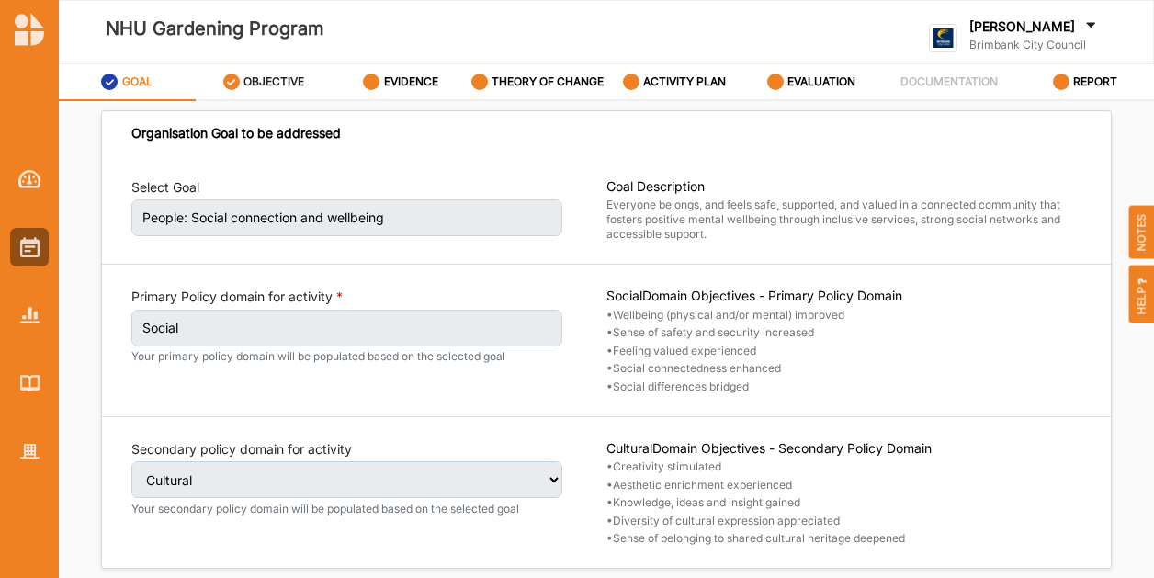
click at [265, 80] on label "OBJECTIVE" at bounding box center [274, 81] width 61 height 15
select select "9"
select select "3"
